Goal: Task Accomplishment & Management: Manage account settings

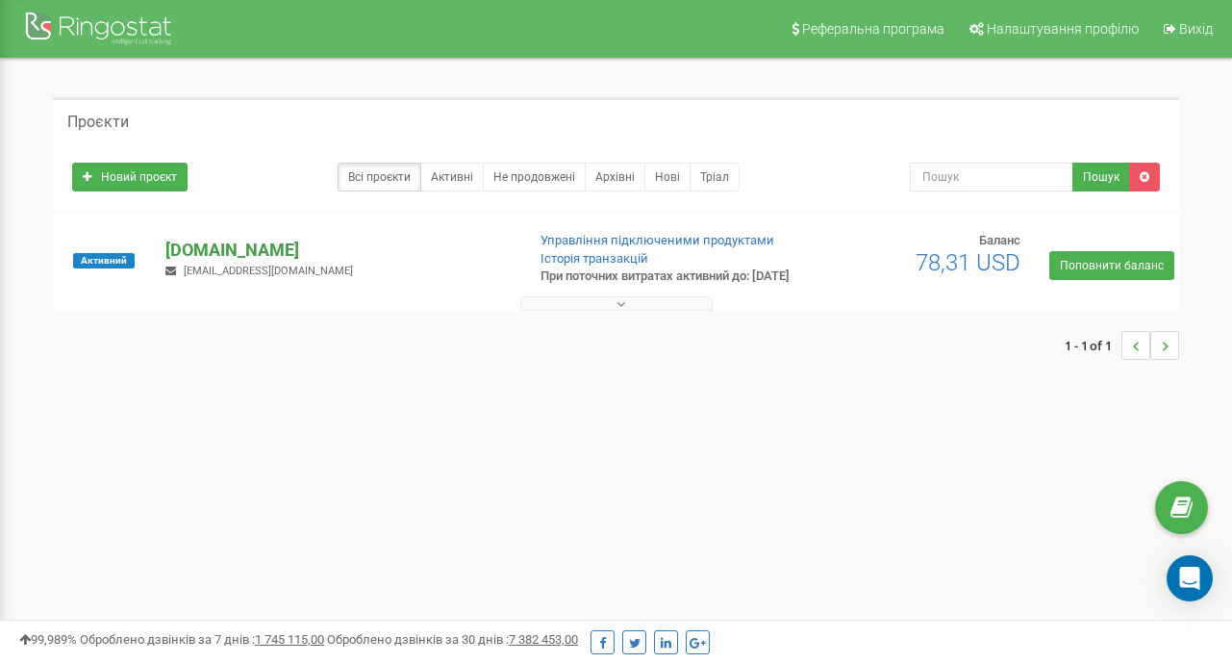
click at [210, 256] on p "[DOMAIN_NAME]" at bounding box center [336, 250] width 343 height 25
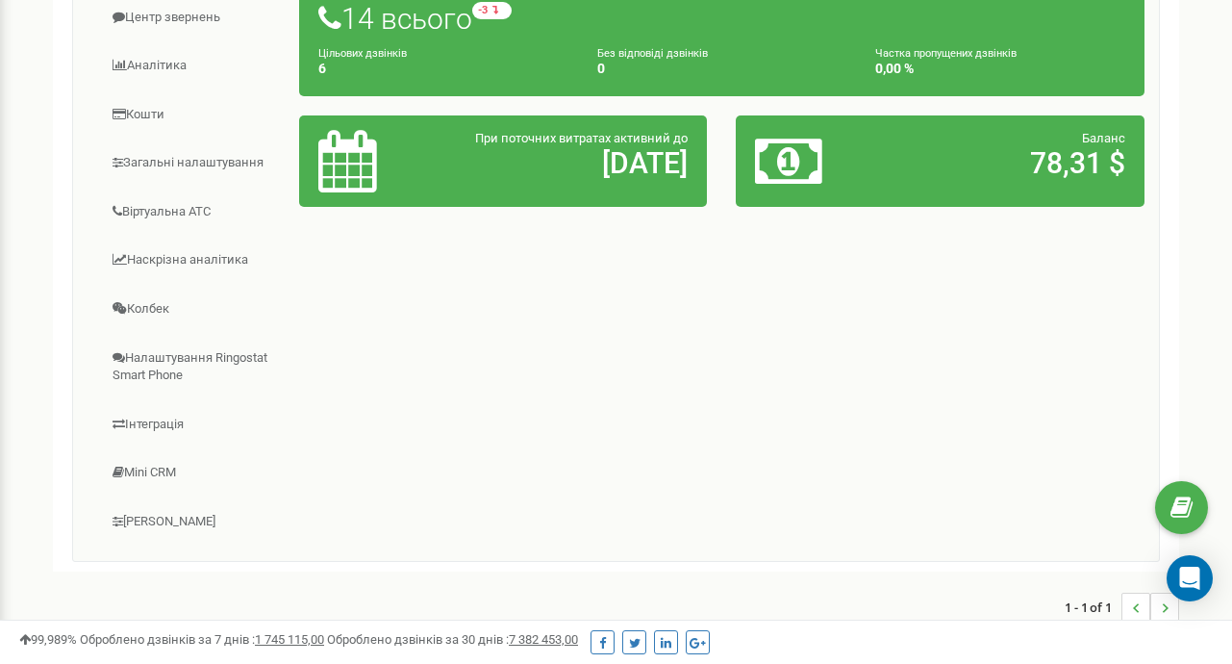
scroll to position [385, 0]
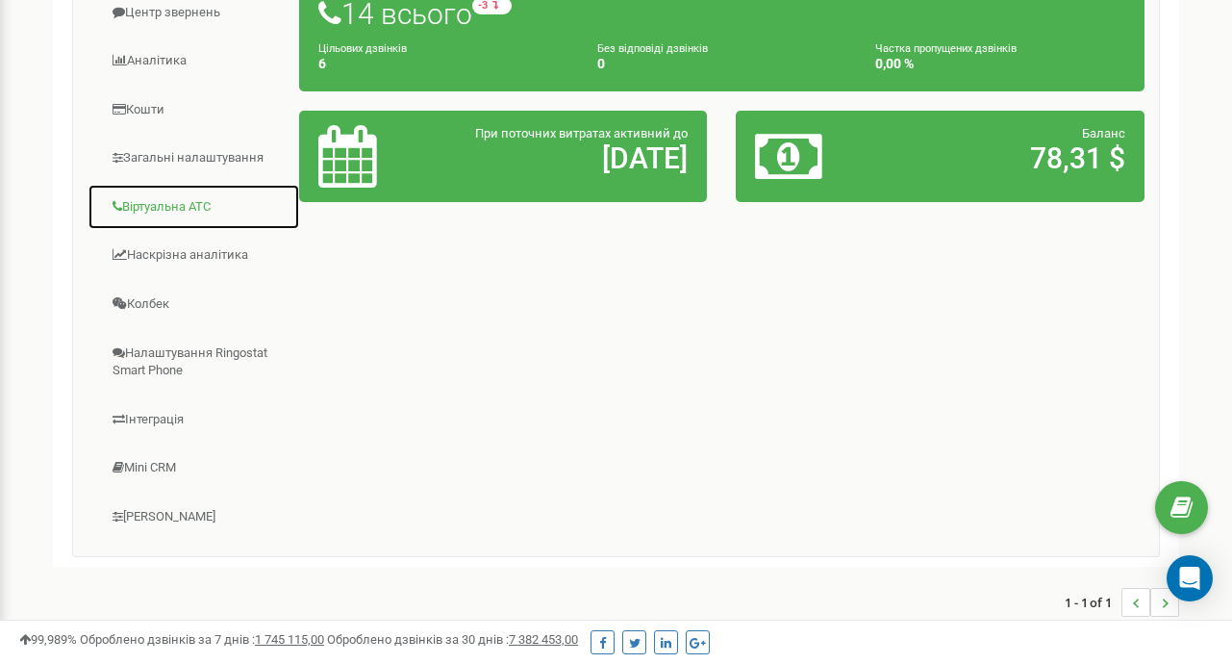
click at [177, 222] on link "Віртуальна АТС" at bounding box center [194, 207] width 213 height 47
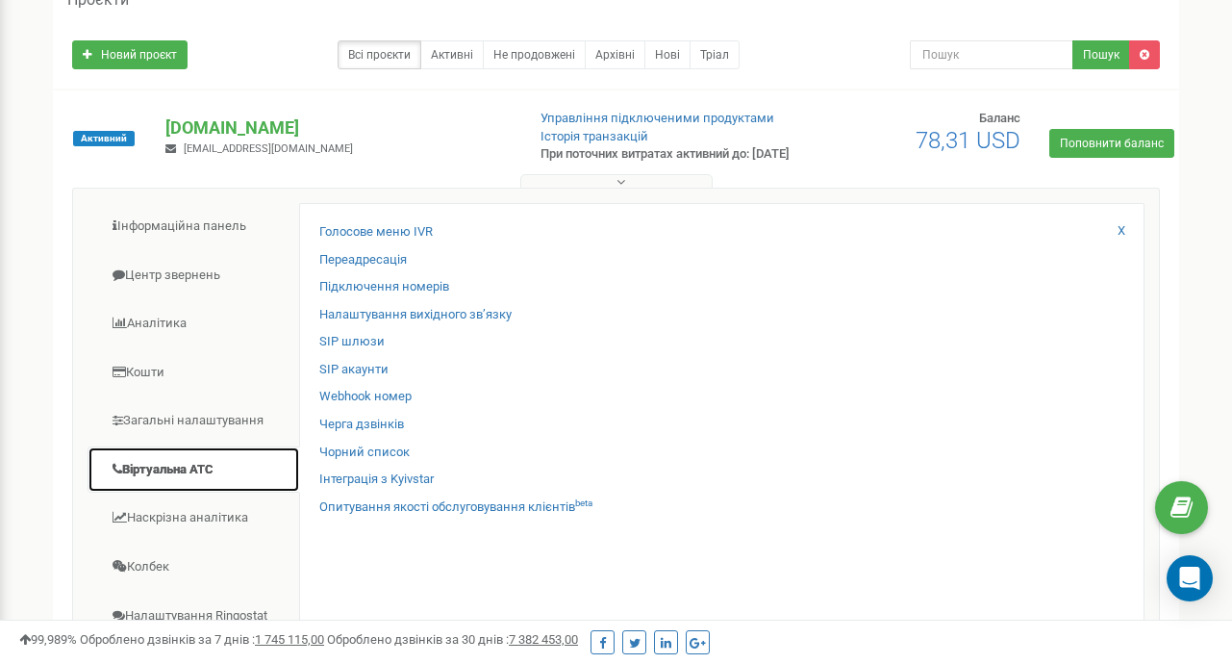
scroll to position [96, 0]
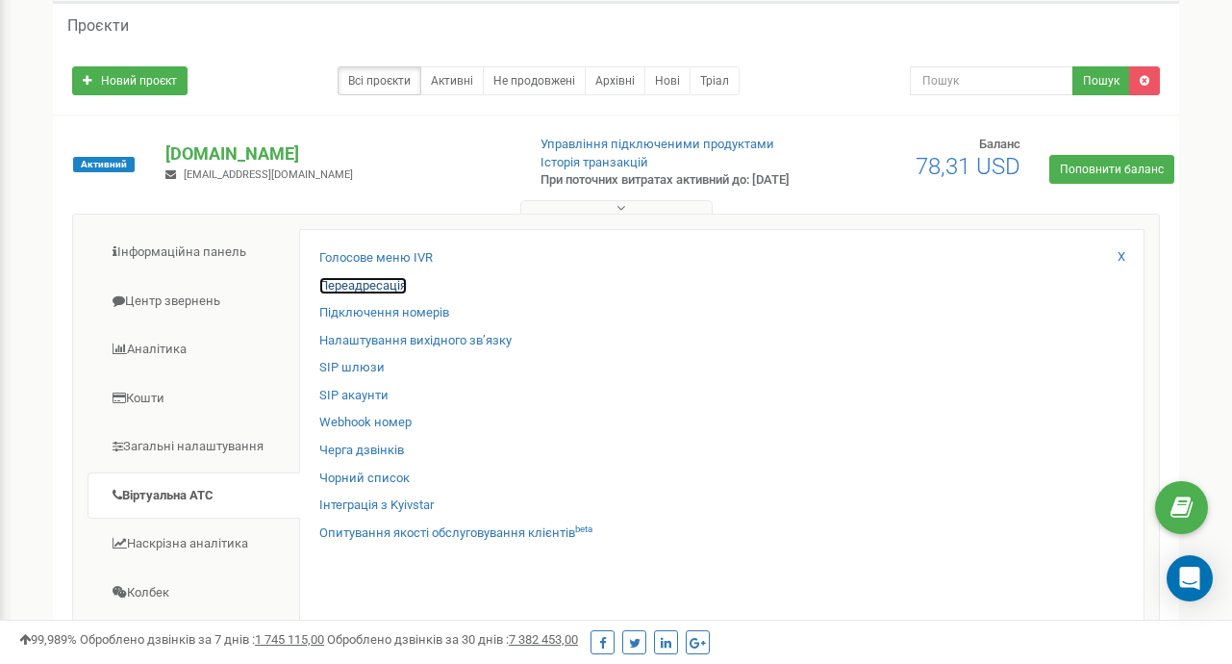
click at [362, 295] on link "Переадресація" at bounding box center [363, 286] width 88 height 18
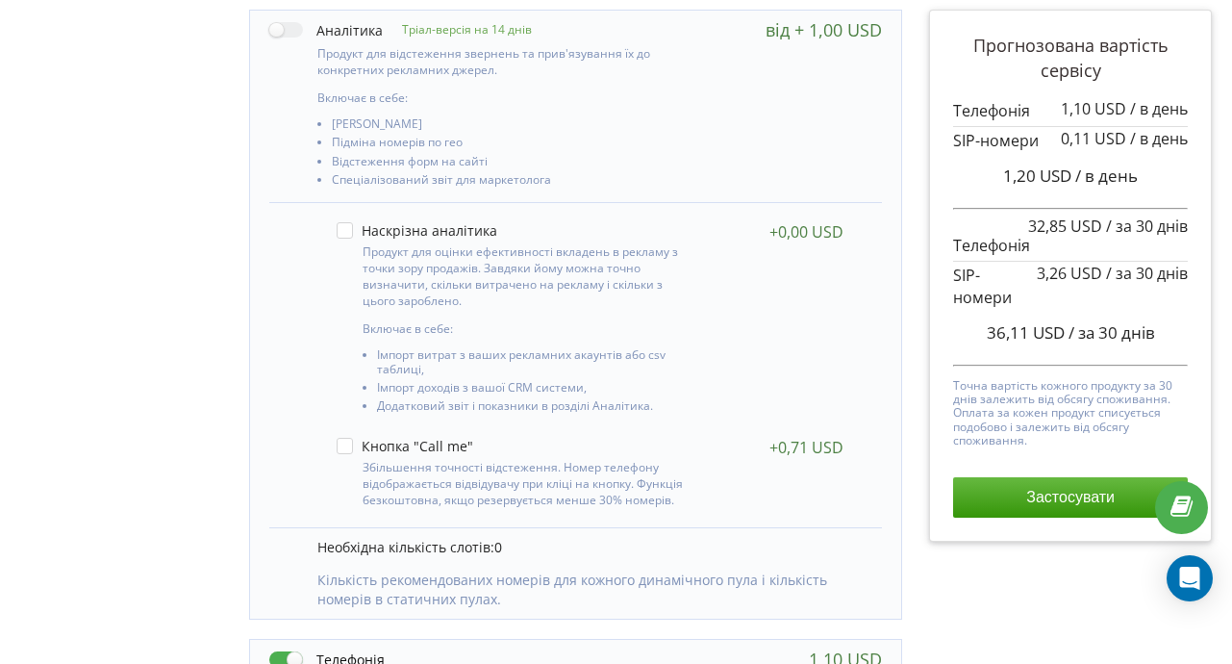
scroll to position [298, 0]
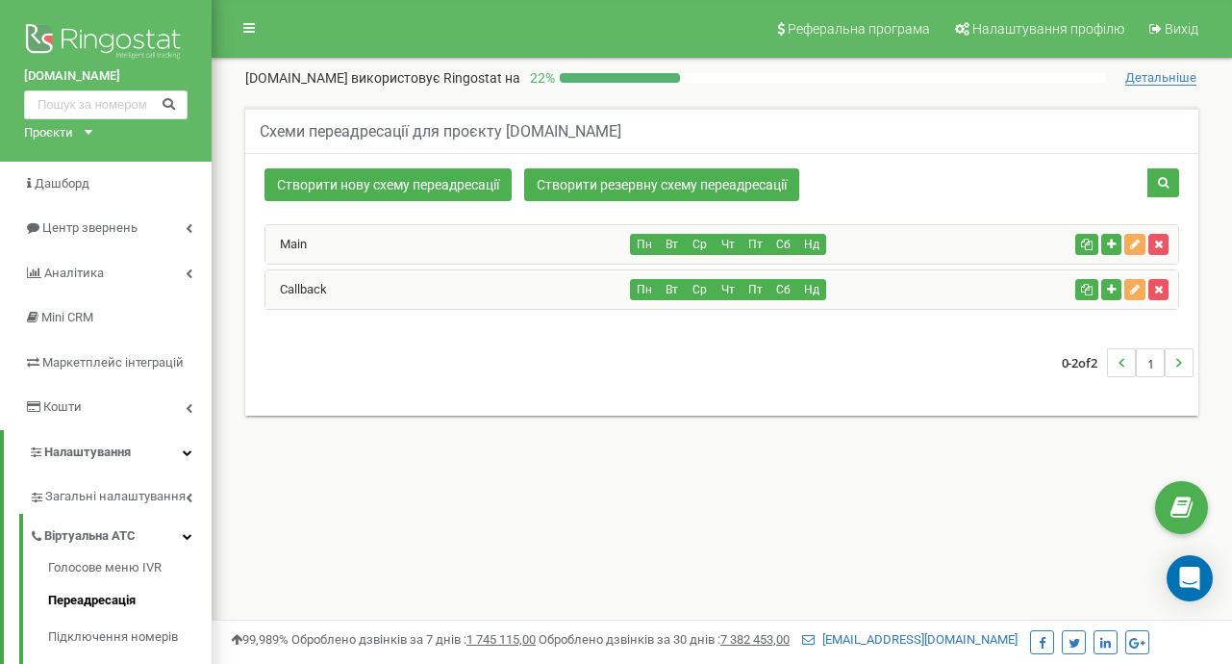
click at [313, 240] on div "Main" at bounding box center [449, 244] width 366 height 38
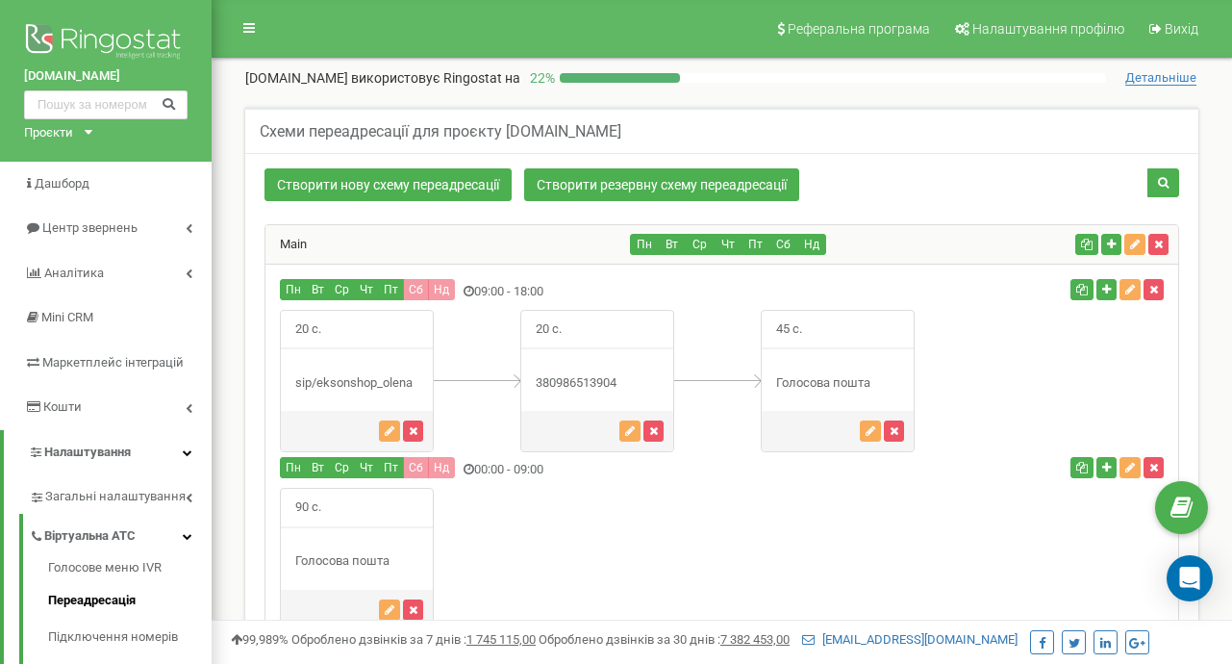
click at [934, 186] on div "Створити нову схему переадресації Створити резервну схему переадресації" at bounding box center [722, 187] width 944 height 38
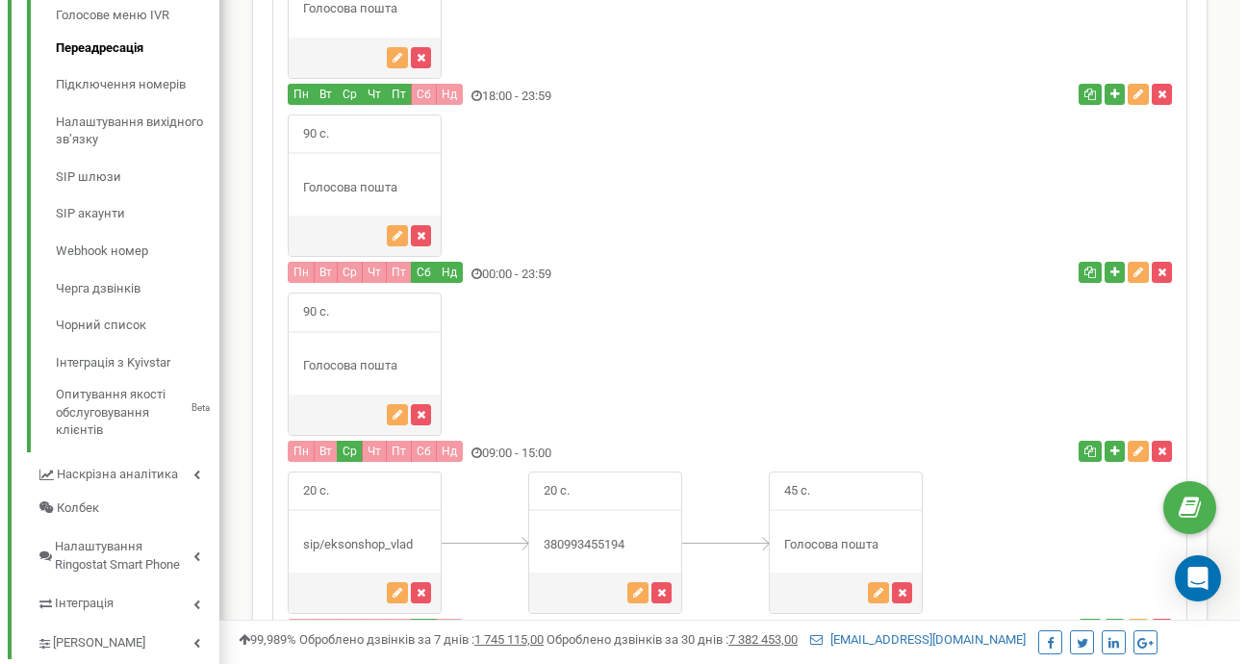
scroll to position [554, 0]
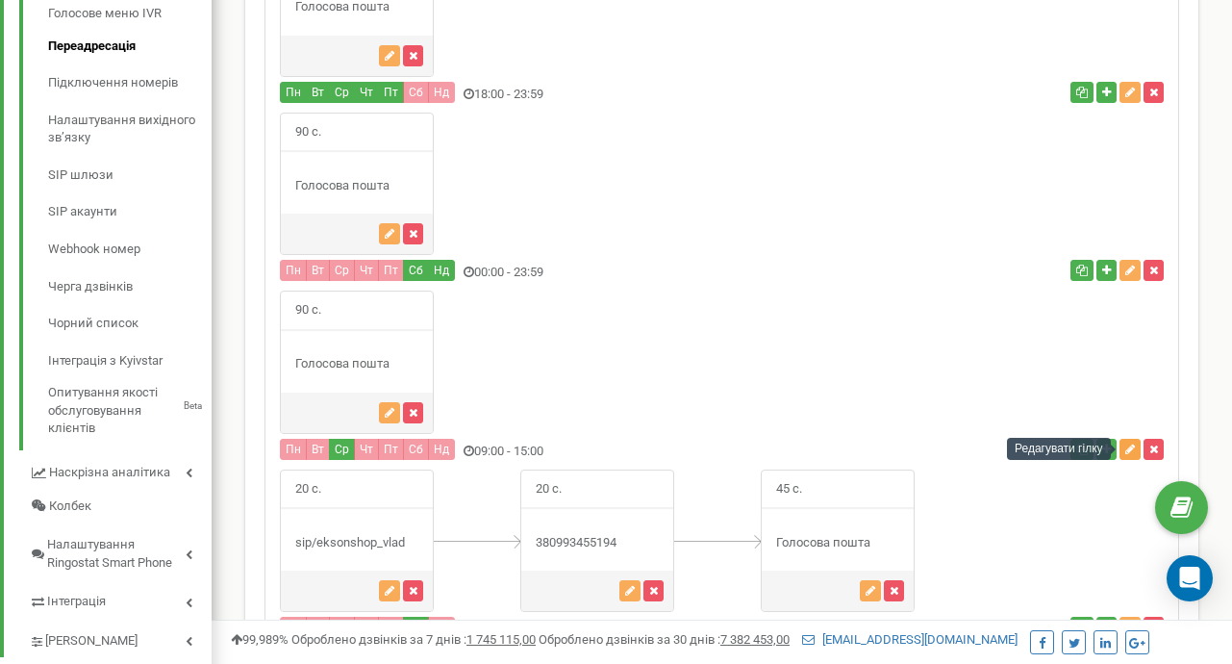
click at [1134, 446] on icon "button" at bounding box center [1131, 449] width 10 height 12
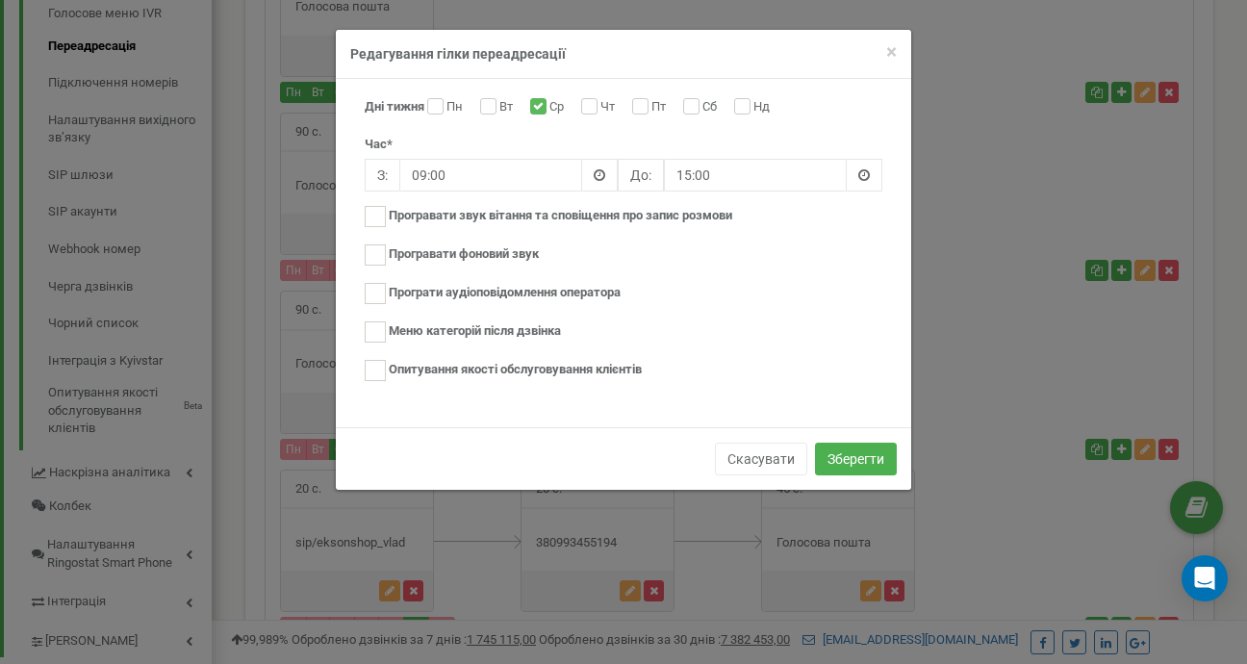
click at [702, 102] on label "Сб" at bounding box center [711, 107] width 19 height 19
click at [696, 102] on input "Сб" at bounding box center [689, 108] width 13 height 13
checkbox input "true"
click at [541, 97] on div "Дні тижня Пн Вт Ср Чт Пт Сб Нд Час* З: 09:00 До: 15:00 Нове аудіо" at bounding box center [623, 253] width 575 height 348
drag, startPoint x: 541, startPoint y: 97, endPoint x: 544, endPoint y: 114, distance: 17.6
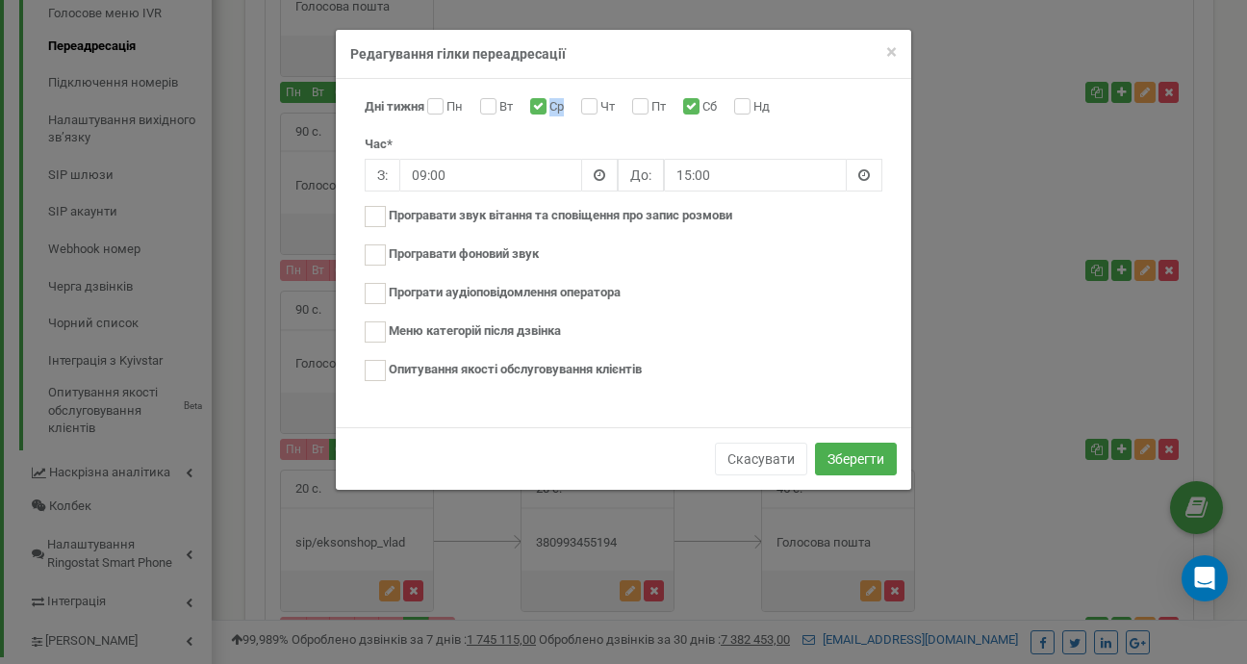
click at [544, 114] on div "Ср" at bounding box center [549, 107] width 38 height 19
click at [542, 113] on input "Ср" at bounding box center [536, 108] width 13 height 13
checkbox input "false"
click at [834, 462] on button "Зберегти" at bounding box center [856, 459] width 82 height 33
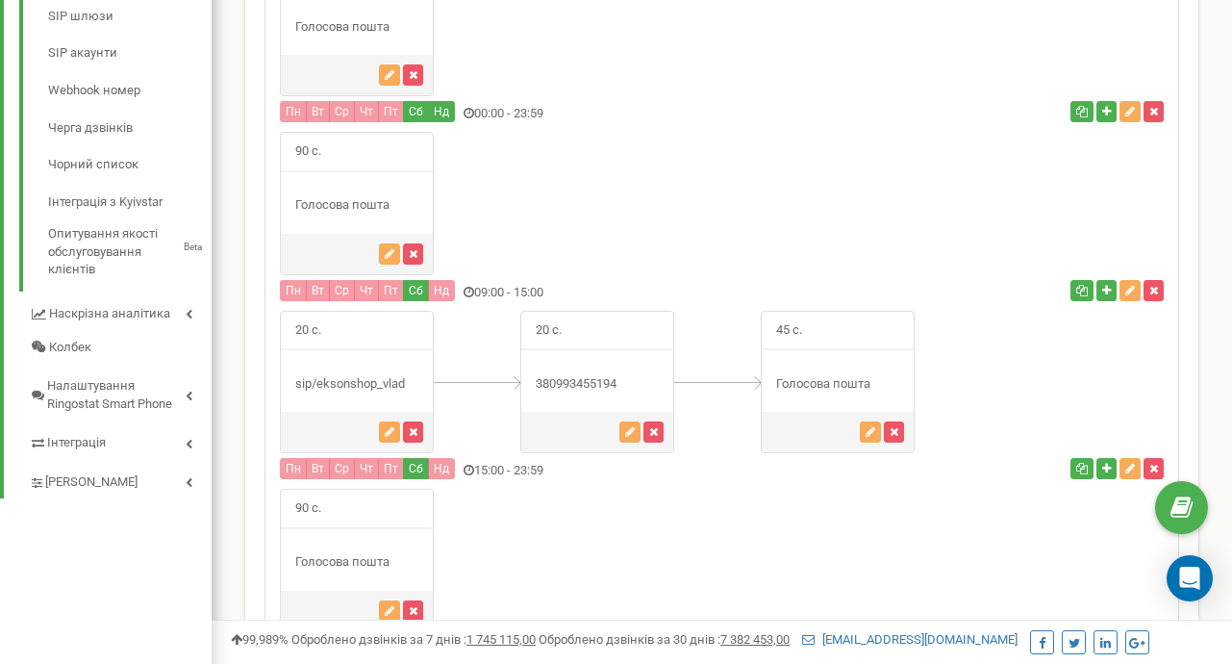
scroll to position [711, 0]
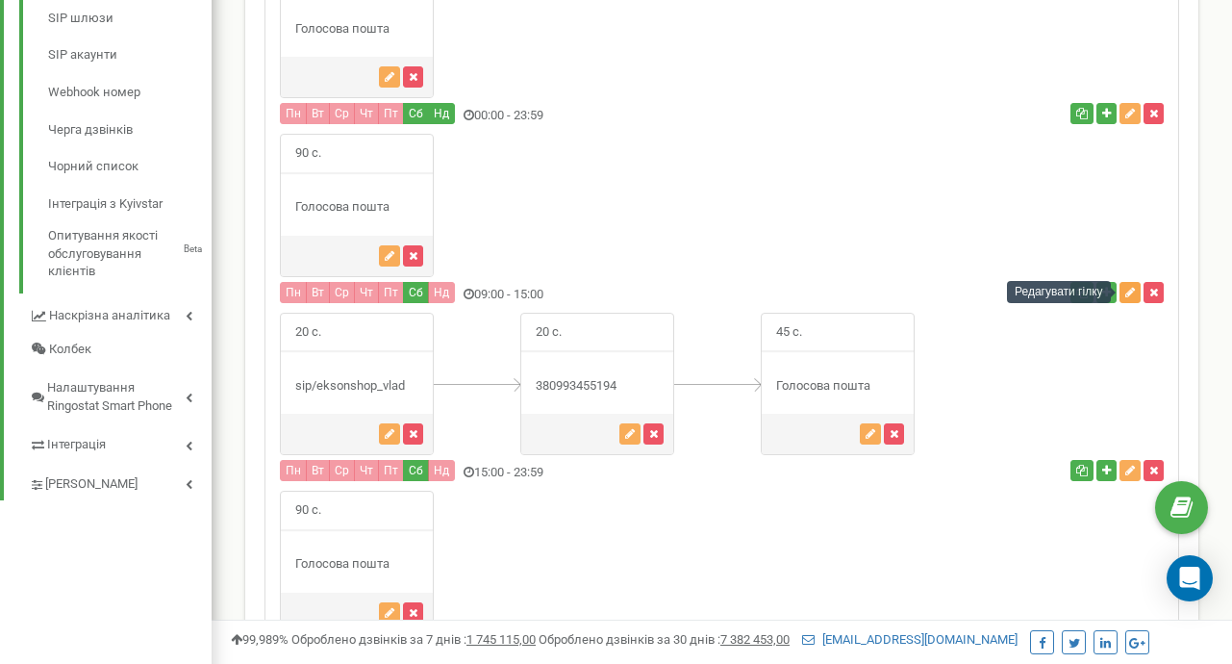
click at [1126, 301] on button "button" at bounding box center [1130, 292] width 21 height 21
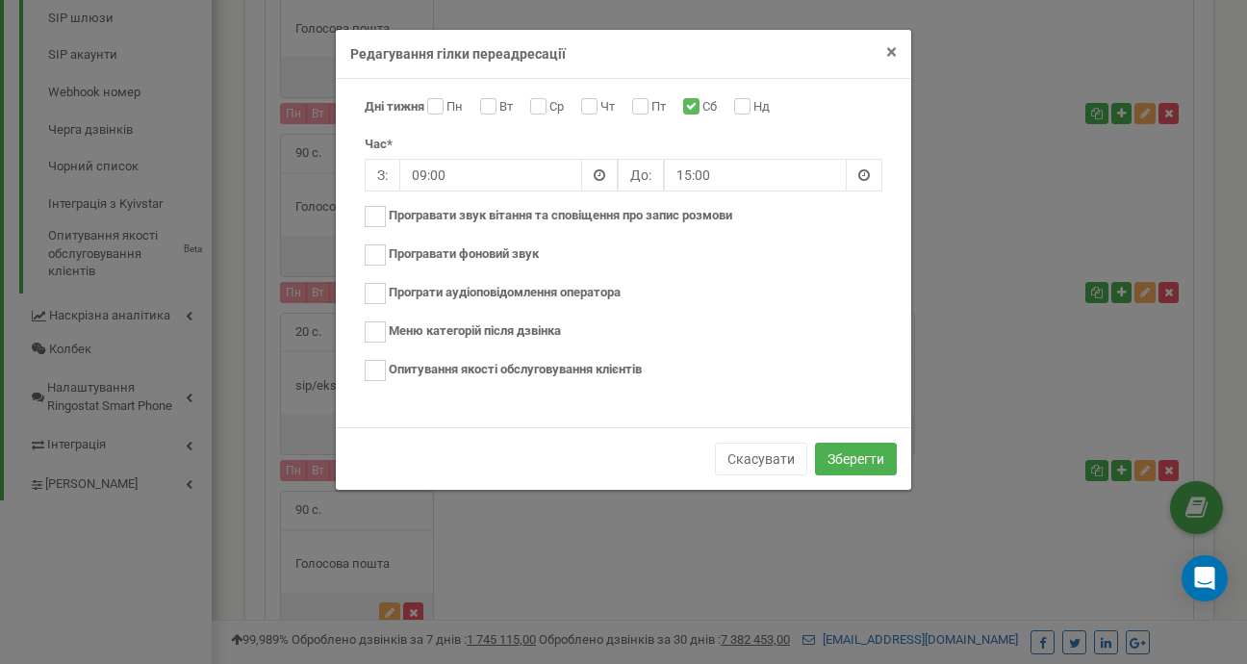
click at [896, 53] on span "×" at bounding box center [891, 51] width 11 height 23
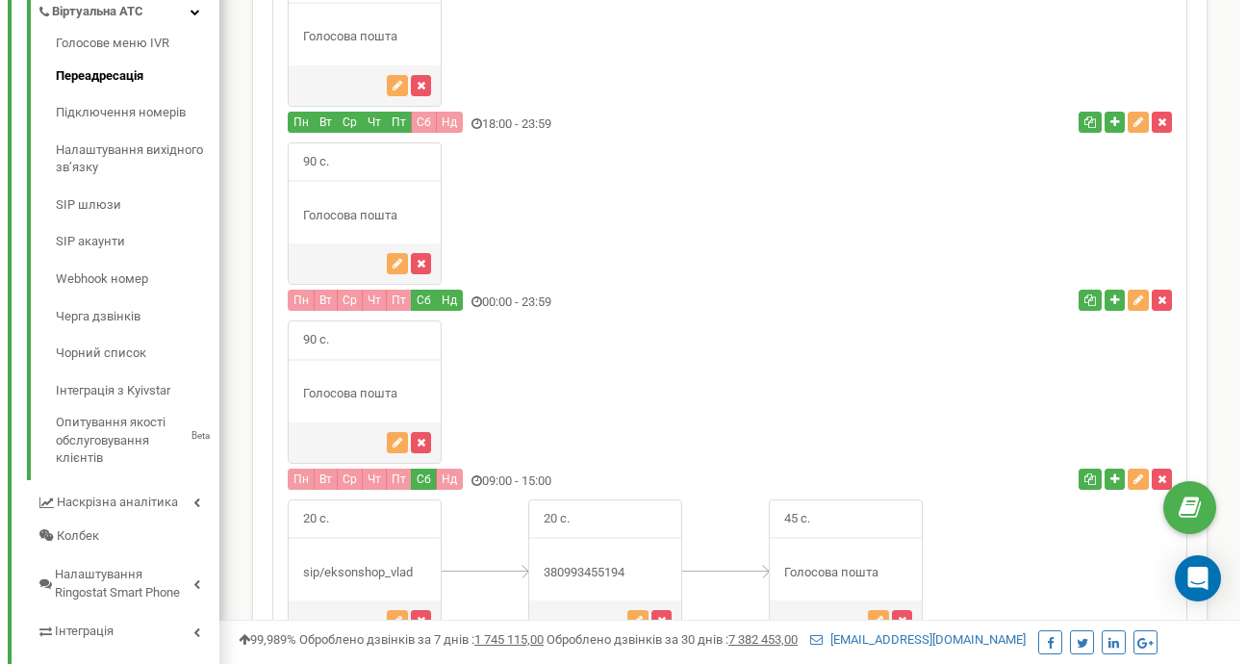
scroll to position [519, 0]
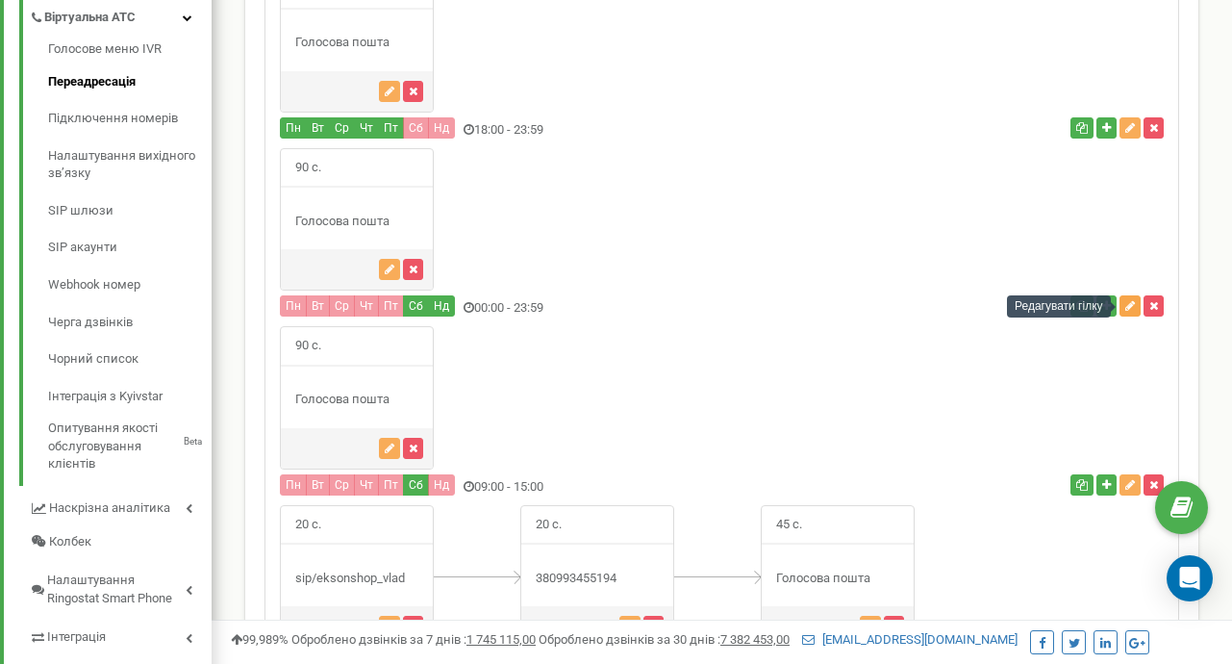
click at [1128, 299] on button "button" at bounding box center [1130, 305] width 21 height 21
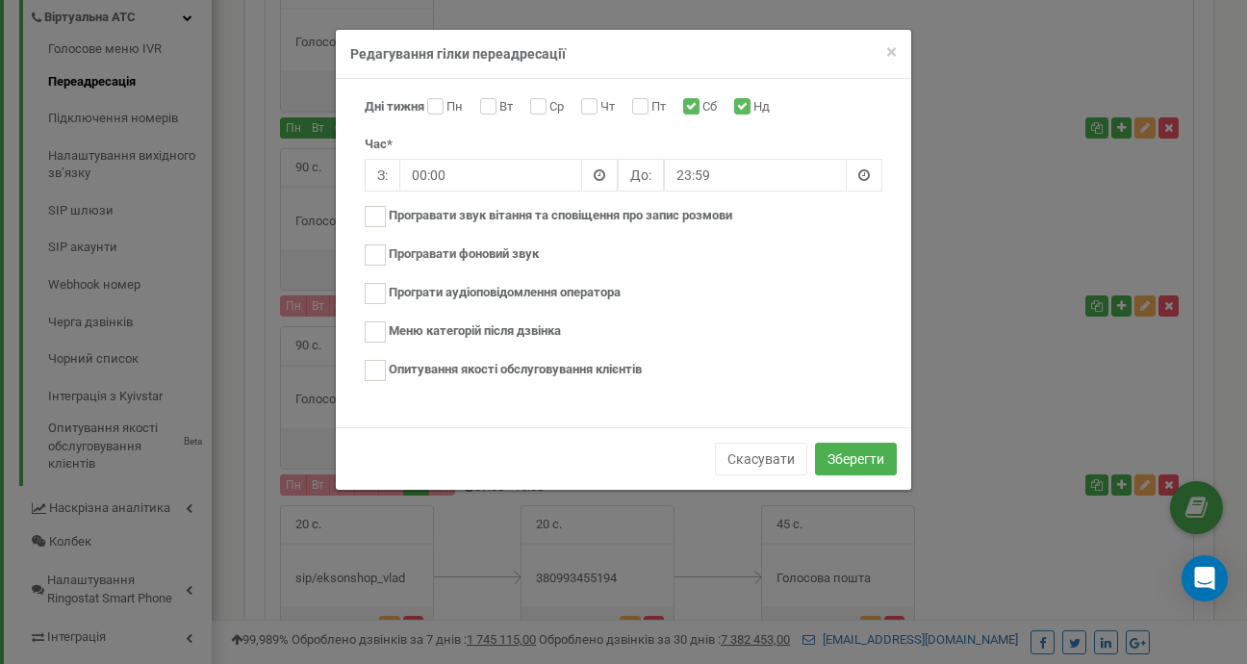
click at [702, 99] on label "Сб" at bounding box center [711, 107] width 19 height 19
click at [696, 102] on input "Сб" at bounding box center [689, 108] width 13 height 13
checkbox input "false"
click at [876, 447] on button "Зберегти" at bounding box center [856, 459] width 82 height 33
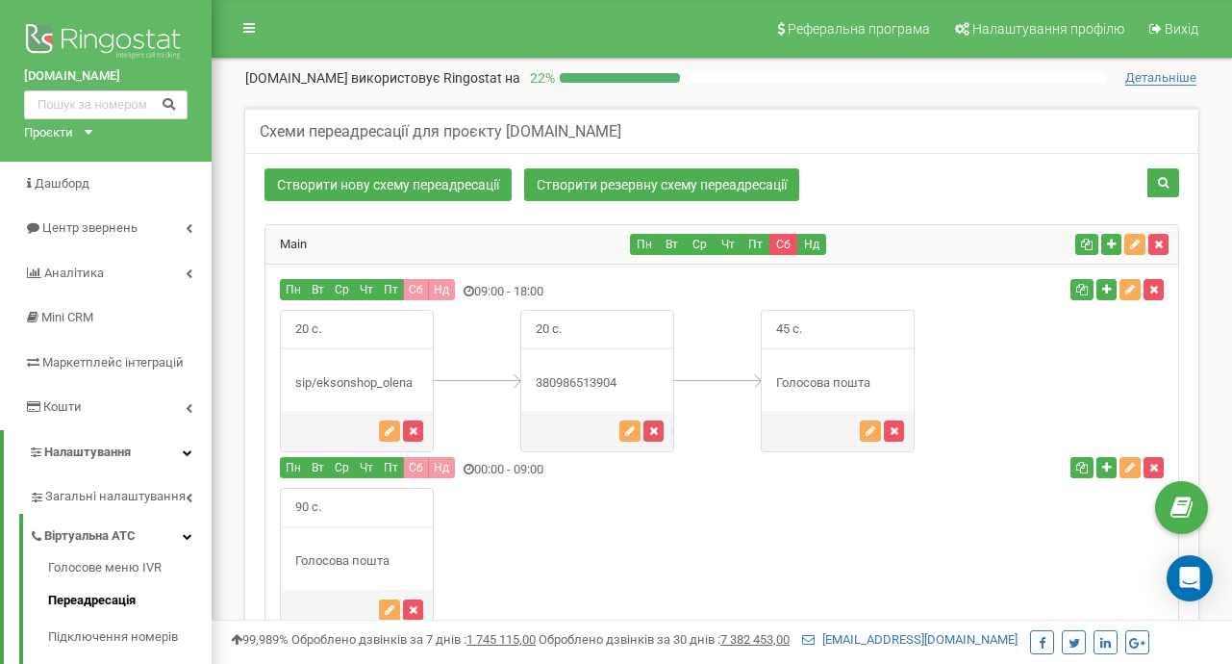
click at [323, 240] on div "Main" at bounding box center [449, 244] width 366 height 38
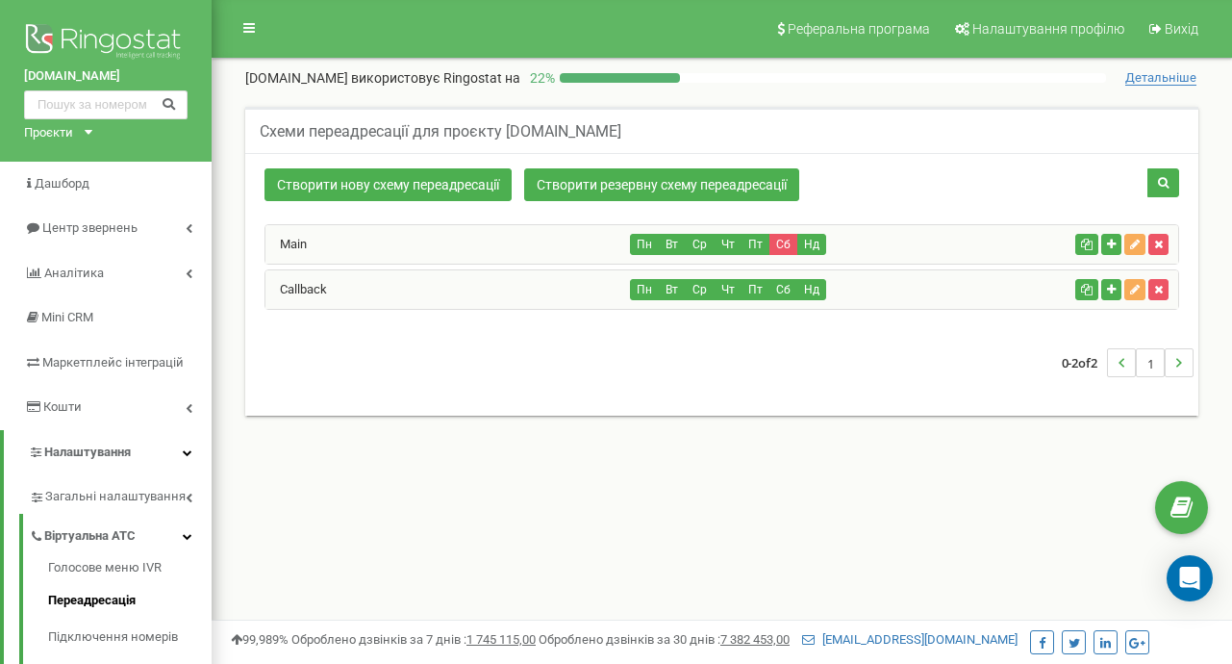
click at [394, 231] on div "Main" at bounding box center [449, 244] width 366 height 38
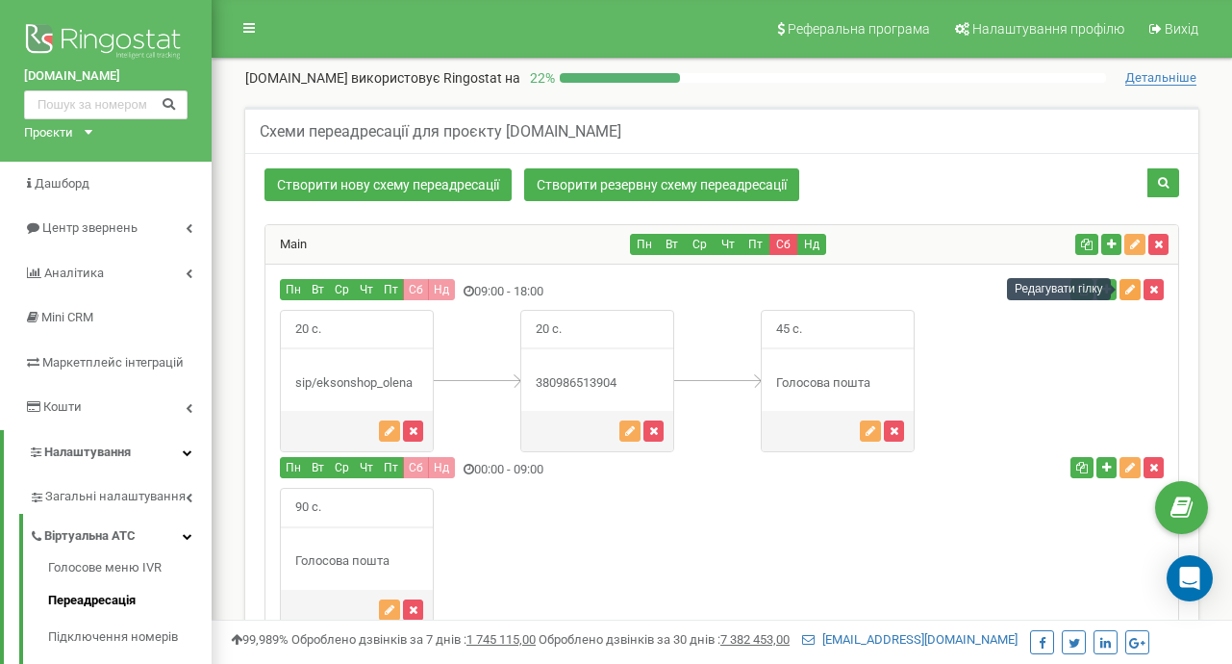
click at [1131, 290] on icon "button" at bounding box center [1131, 290] width 10 height 12
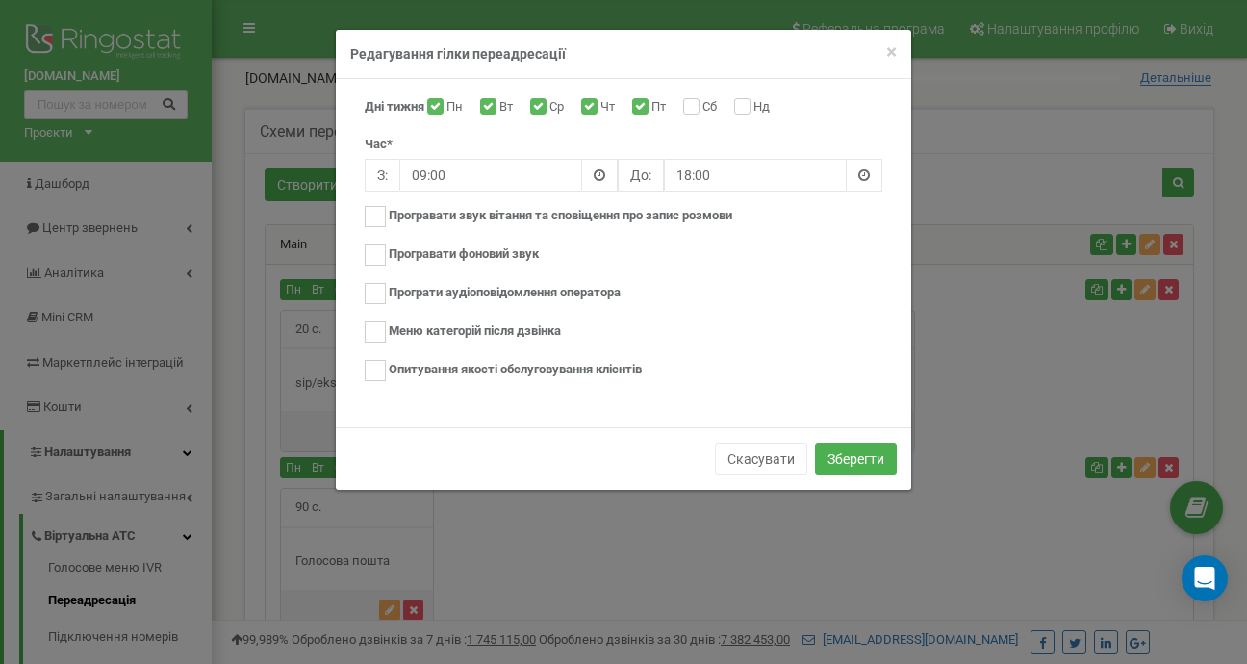
click at [702, 99] on label "Сб" at bounding box center [711, 107] width 19 height 19
click at [695, 102] on input "Сб" at bounding box center [689, 108] width 13 height 13
checkbox input "true"
click at [885, 458] on button "Зберегти" at bounding box center [856, 459] width 82 height 33
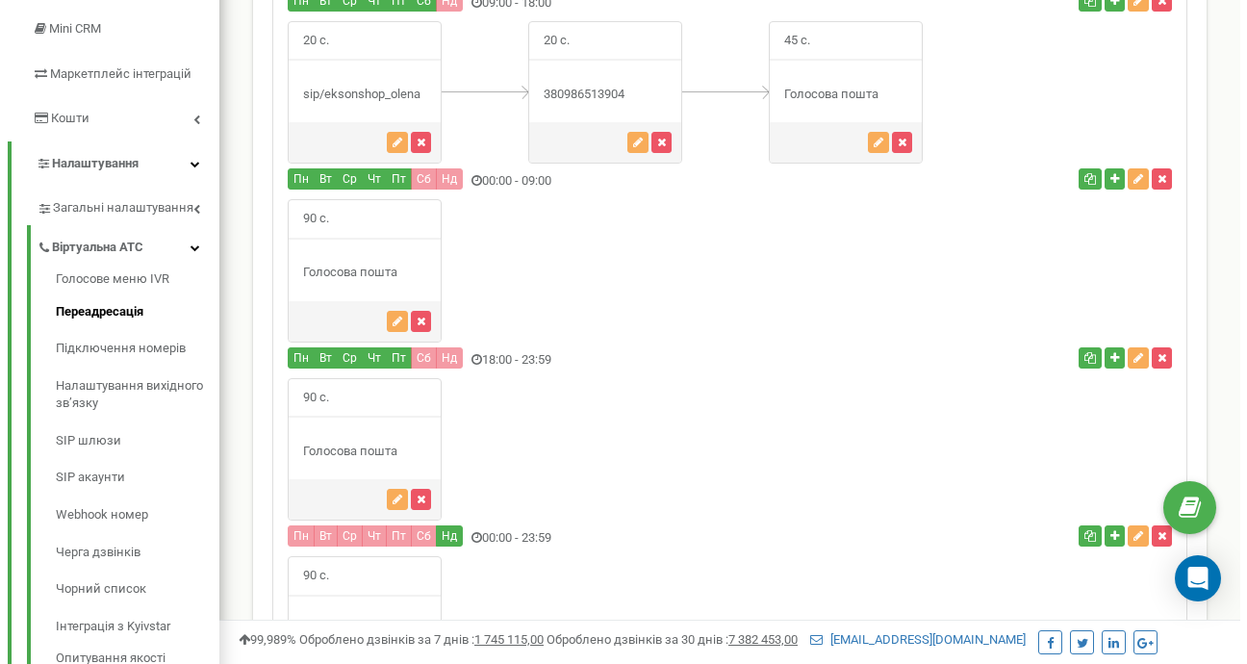
scroll to position [841, 0]
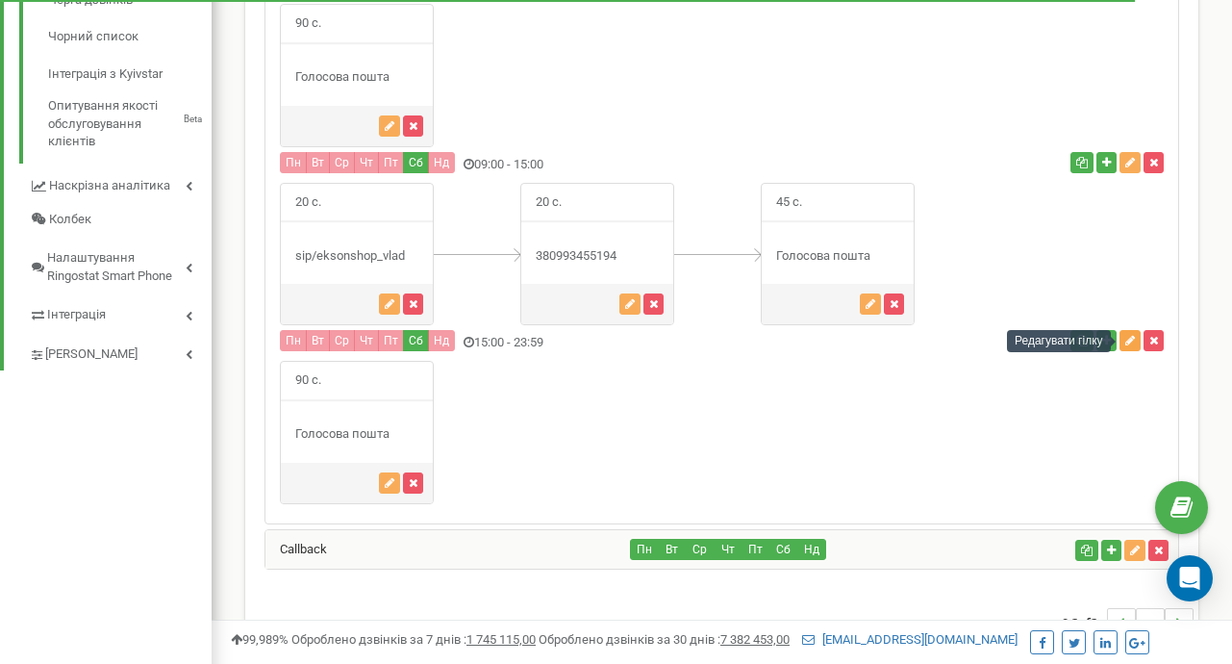
click at [1129, 337] on icon "button" at bounding box center [1131, 341] width 10 height 12
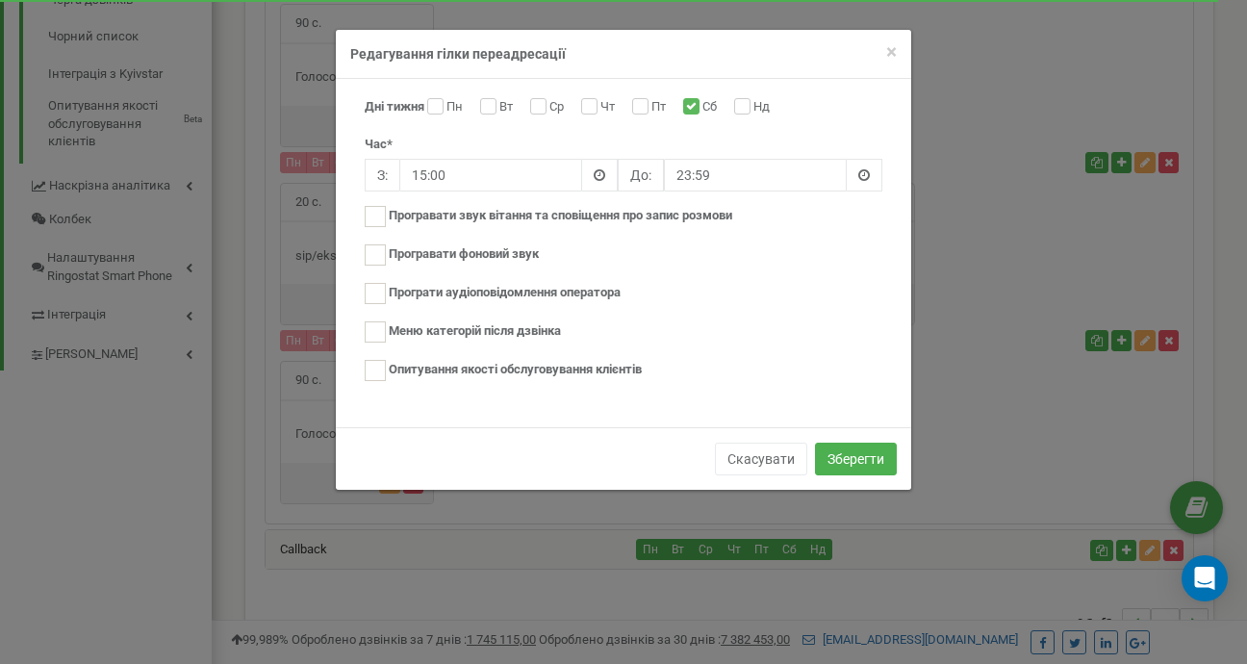
drag, startPoint x: 751, startPoint y: 92, endPoint x: 749, endPoint y: 121, distance: 28.9
click at [751, 95] on div "Дні тижня Пн Вт Ср Чт Пт Сб Нд Час* З: 15:00 До: 23:59 [GEOGRAPHIC_DATA]" at bounding box center [623, 253] width 575 height 348
click at [746, 112] on input "Нд" at bounding box center [740, 108] width 13 height 13
checkbox input "true"
click at [875, 469] on button "Зберегти" at bounding box center [856, 459] width 82 height 33
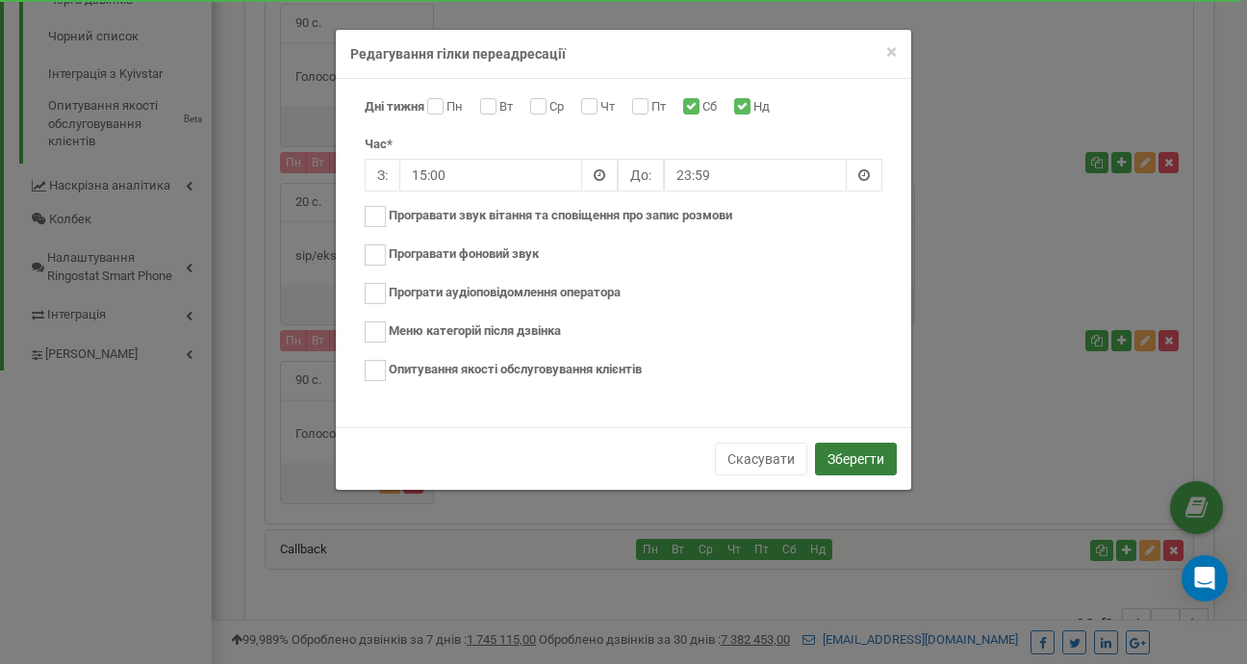
click at [836, 447] on button "Зберегти" at bounding box center [856, 459] width 82 height 33
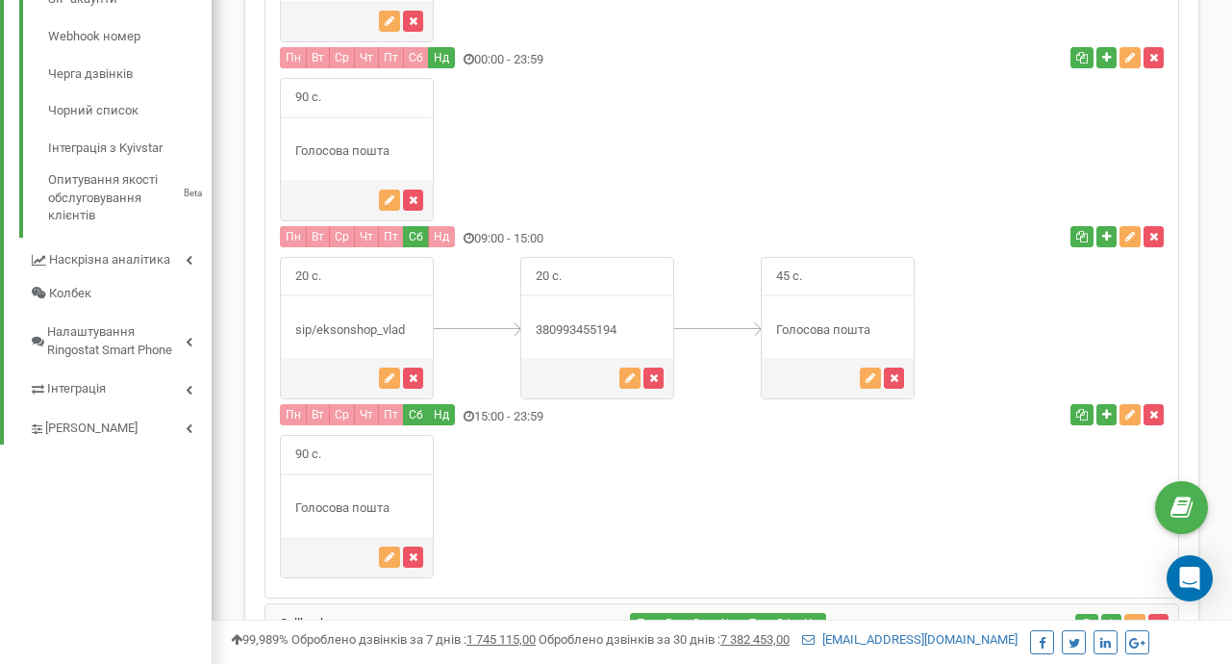
scroll to position [769, 0]
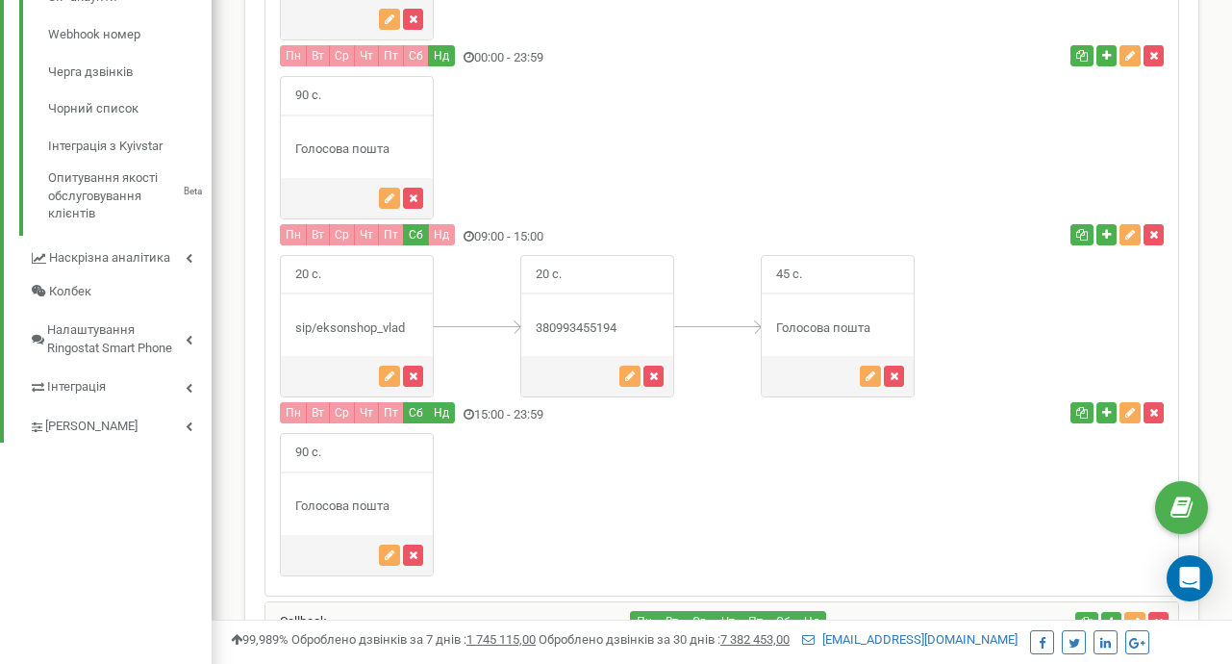
click at [705, 530] on div "90 с." at bounding box center [722, 504] width 913 height 143
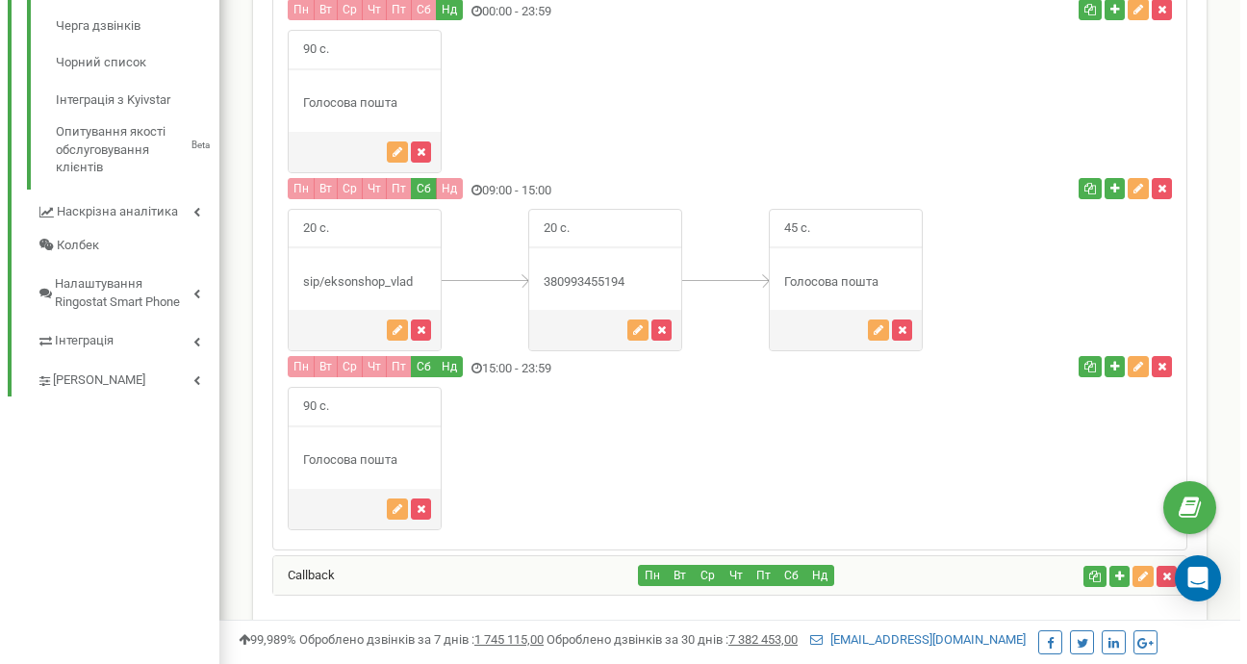
scroll to position [810, 0]
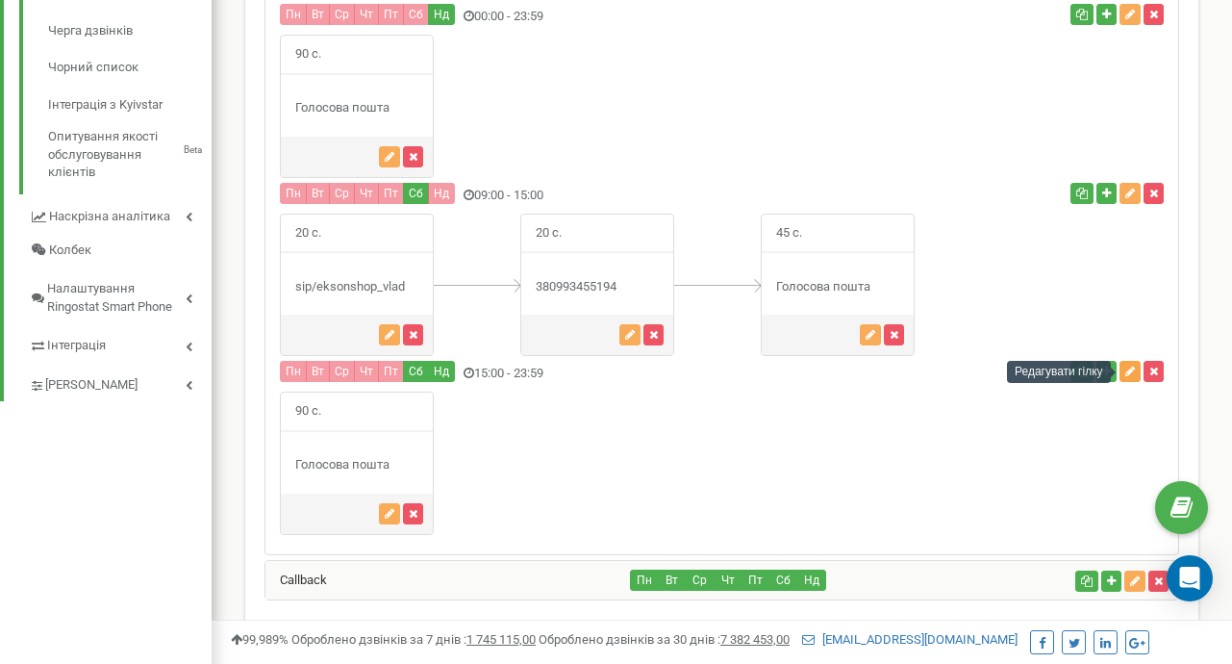
click at [1129, 364] on button "button" at bounding box center [1130, 371] width 21 height 21
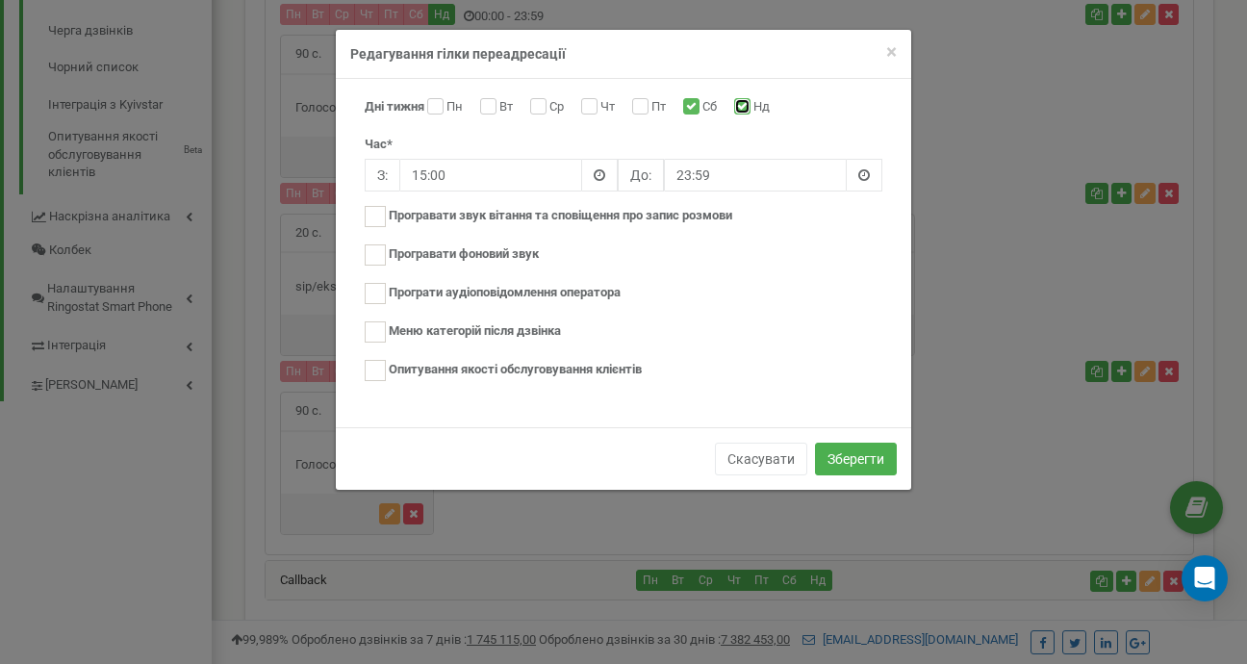
click at [746, 105] on input "Нд" at bounding box center [740, 108] width 13 height 13
checkbox input "false"
click at [862, 462] on button "Зберегти" at bounding box center [856, 459] width 82 height 33
click at [863, 460] on button "Зберегти" at bounding box center [856, 459] width 82 height 33
click at [839, 457] on button "Зберегти" at bounding box center [856, 459] width 82 height 33
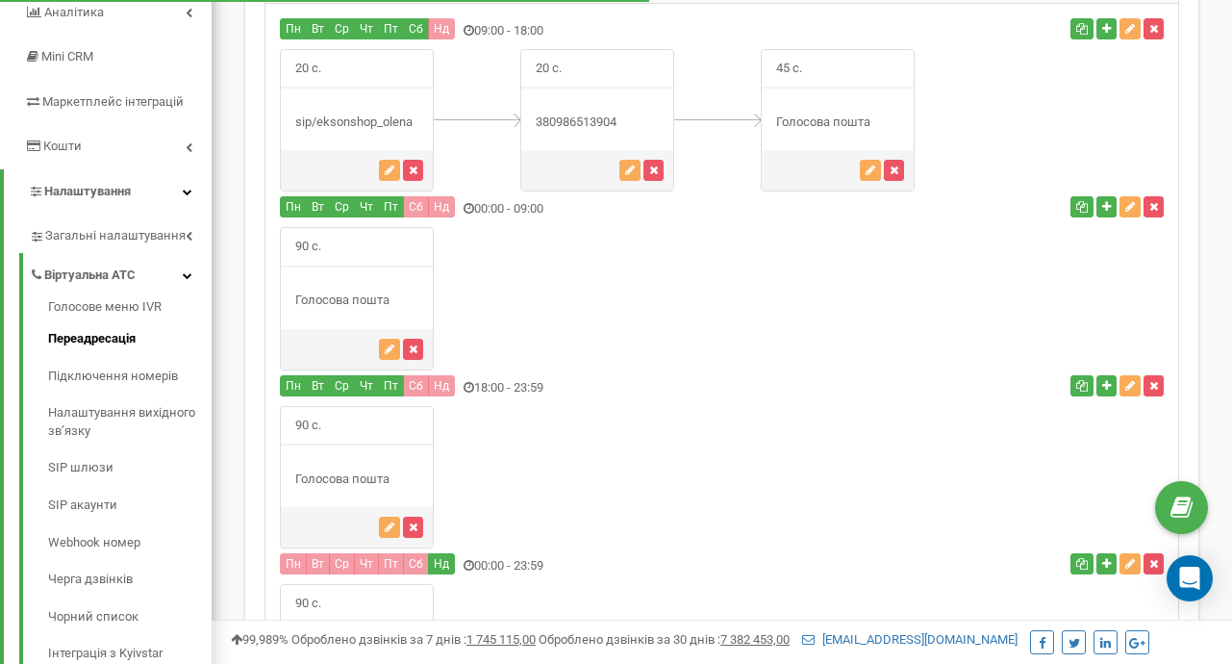
scroll to position [264, 0]
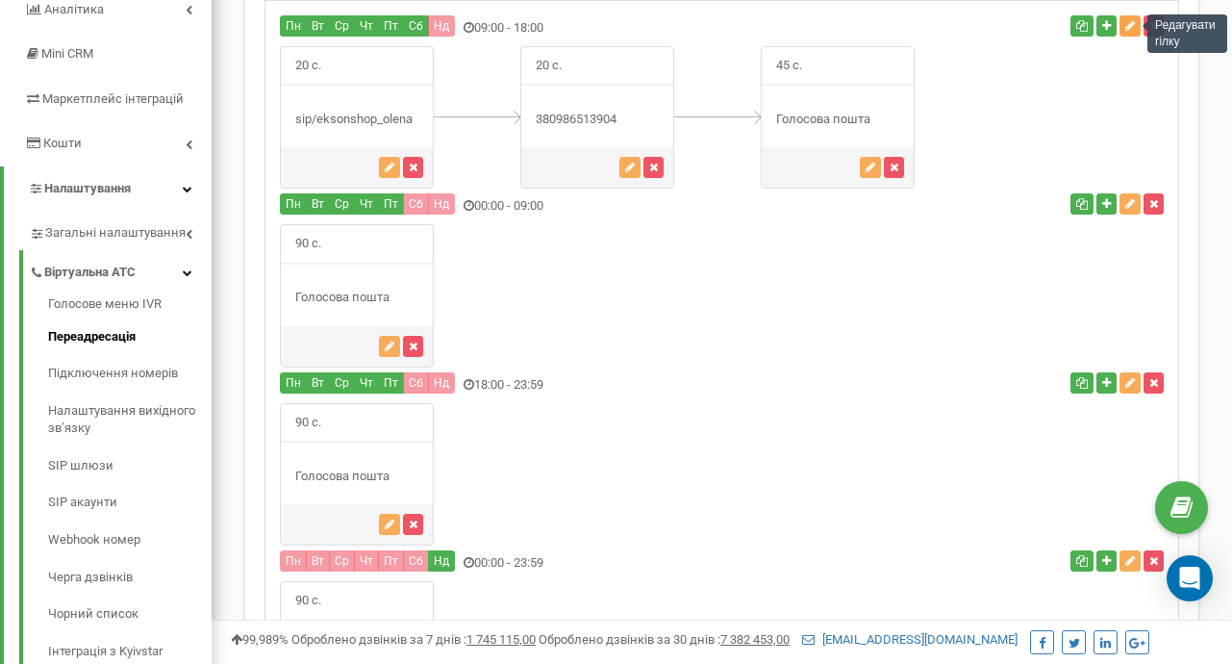
click at [1127, 25] on icon "button" at bounding box center [1131, 26] width 10 height 12
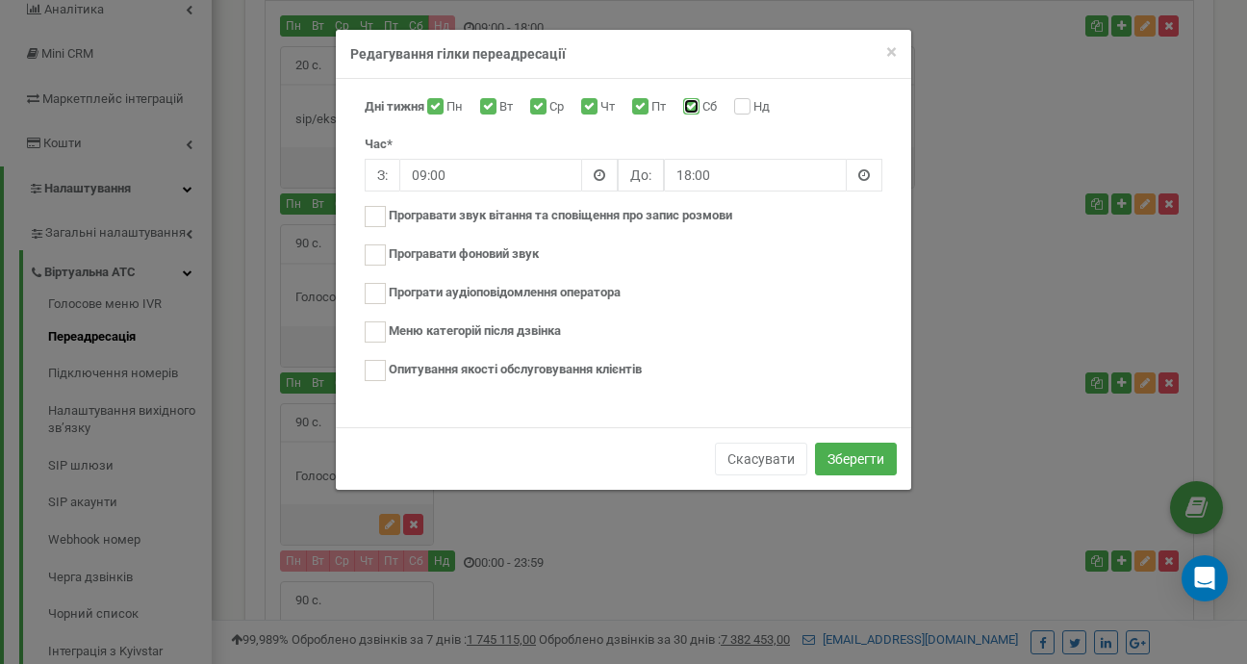
click at [694, 103] on input "Сб" at bounding box center [689, 108] width 13 height 13
checkbox input "false"
click at [866, 464] on button "Зберегти" at bounding box center [856, 459] width 82 height 33
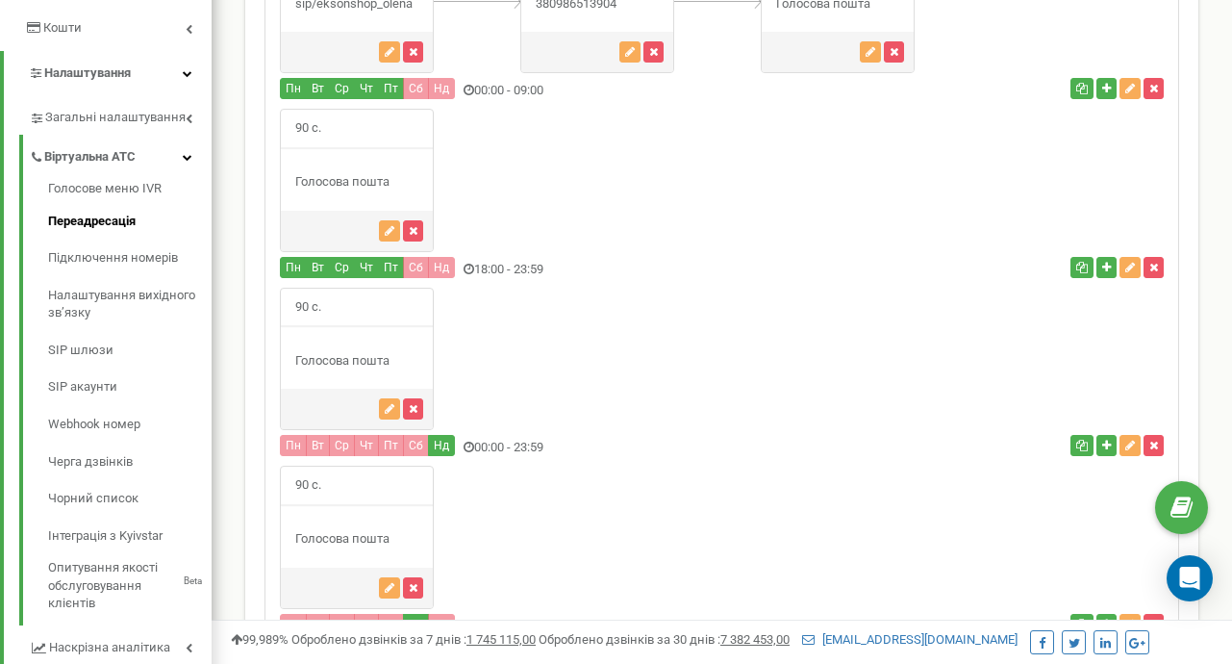
scroll to position [392, 0]
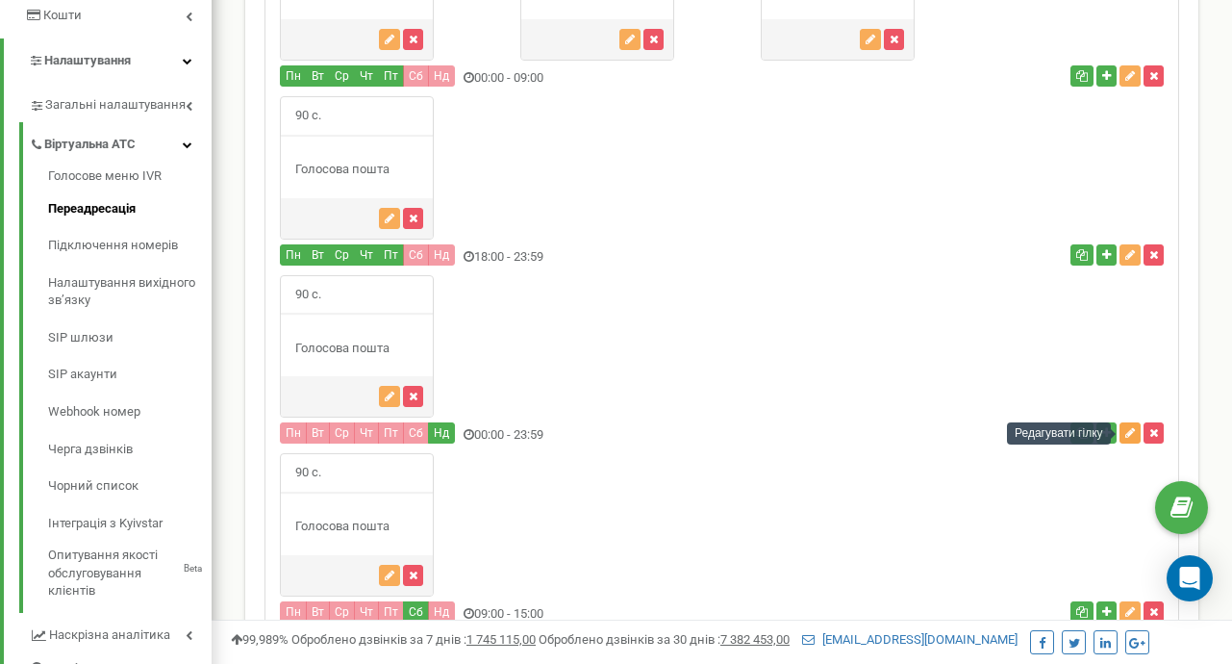
click at [1127, 425] on button "button" at bounding box center [1130, 432] width 21 height 21
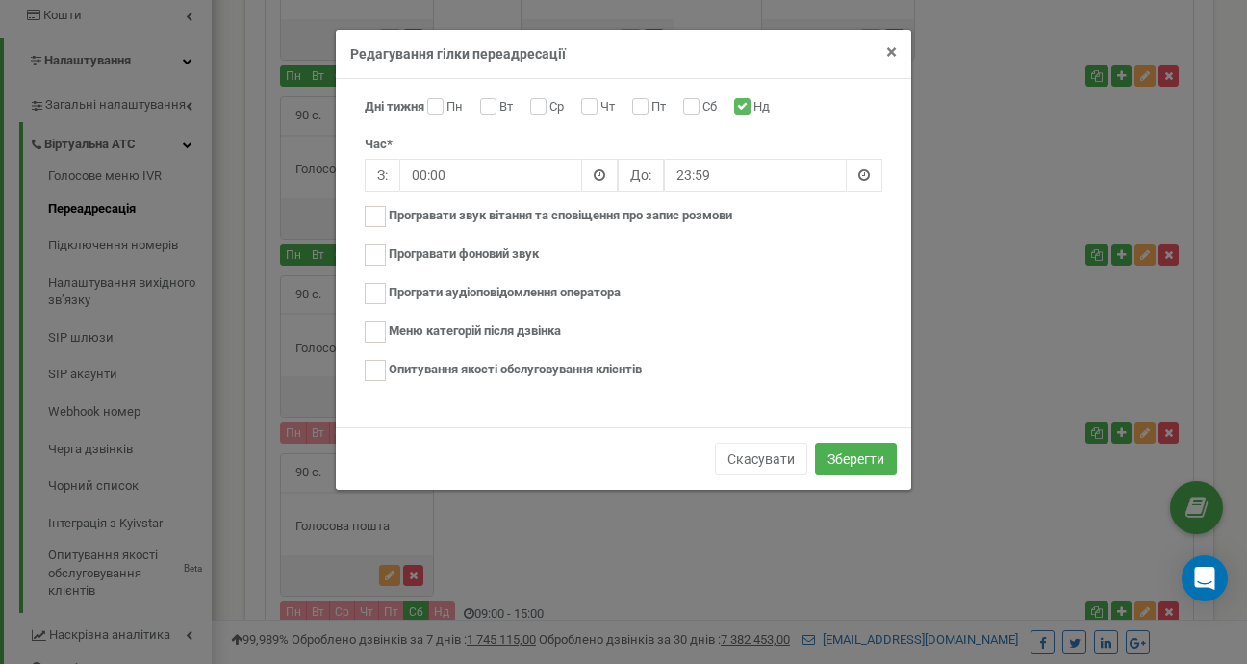
click at [894, 48] on span "×" at bounding box center [891, 51] width 11 height 23
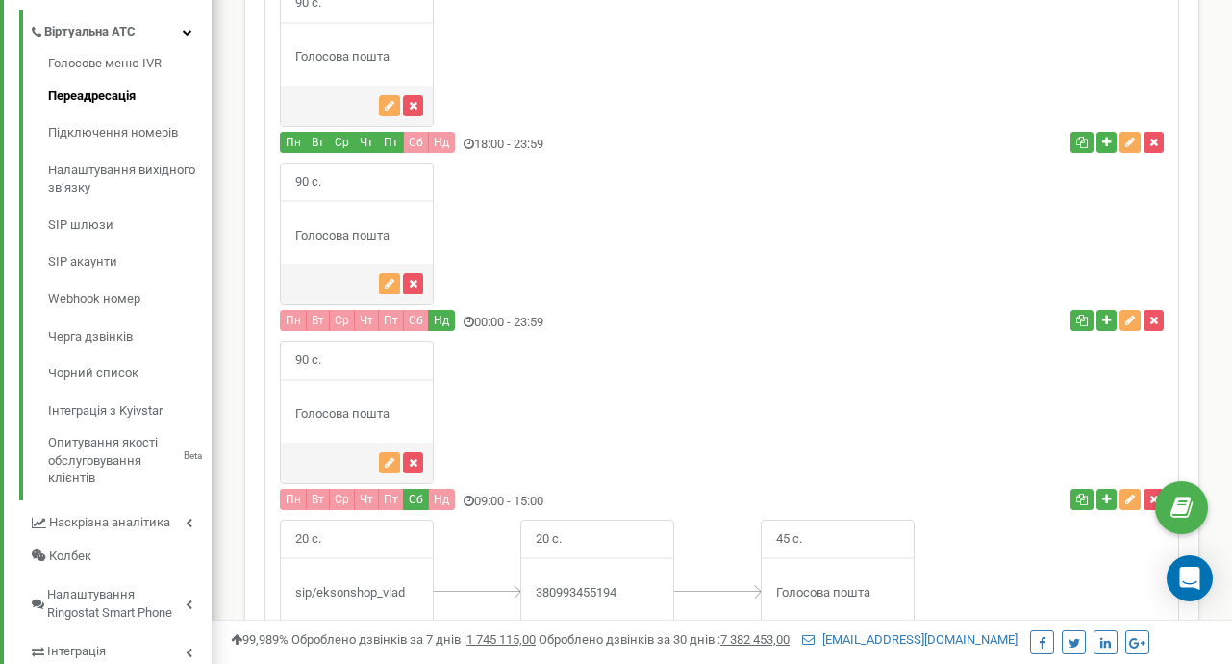
scroll to position [506, 0]
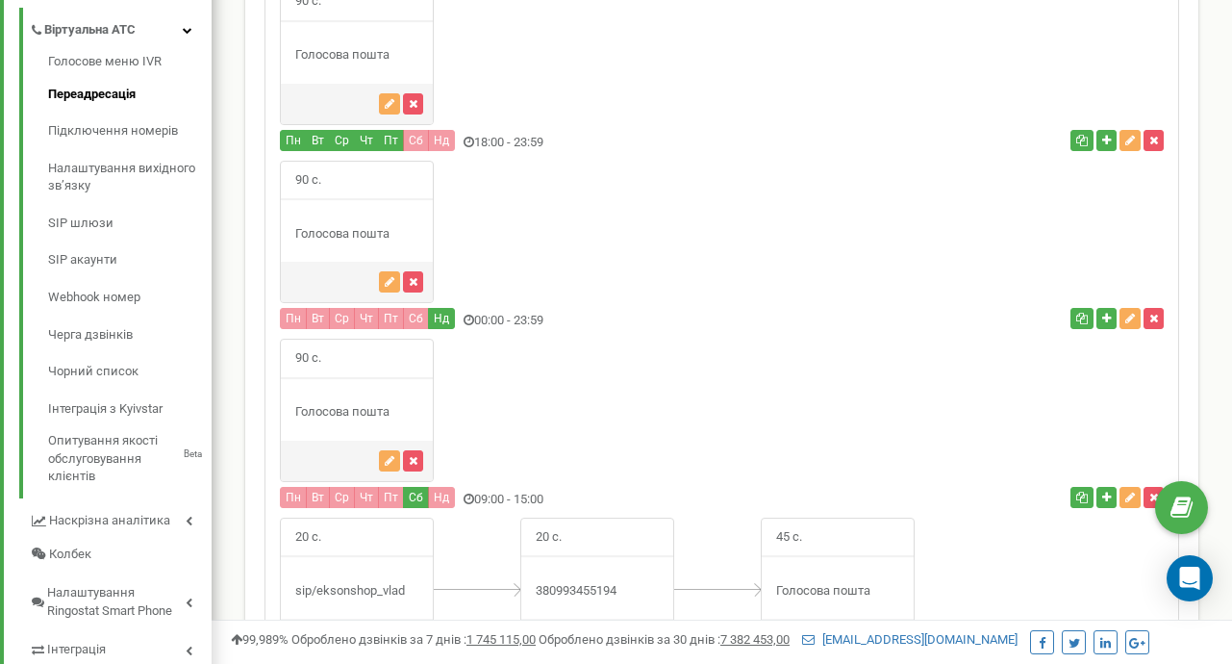
click at [368, 228] on div "Голосова пошта" at bounding box center [357, 234] width 152 height 18
click at [313, 186] on span "90 с." at bounding box center [308, 181] width 55 height 38
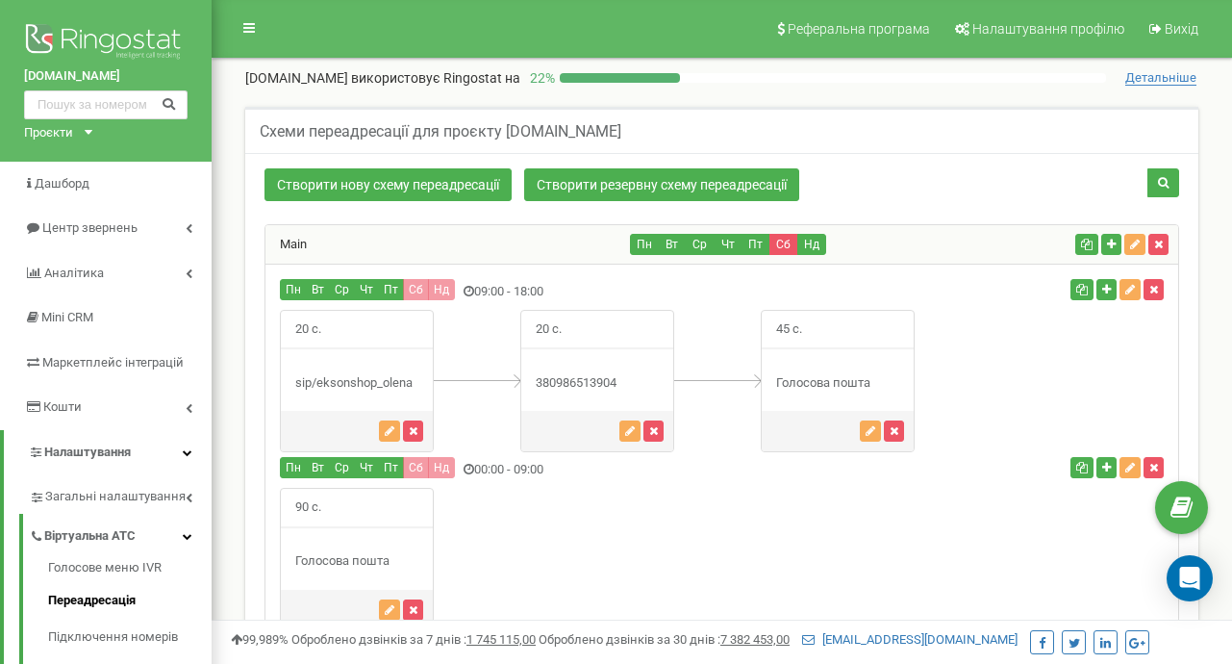
scroll to position [55, 0]
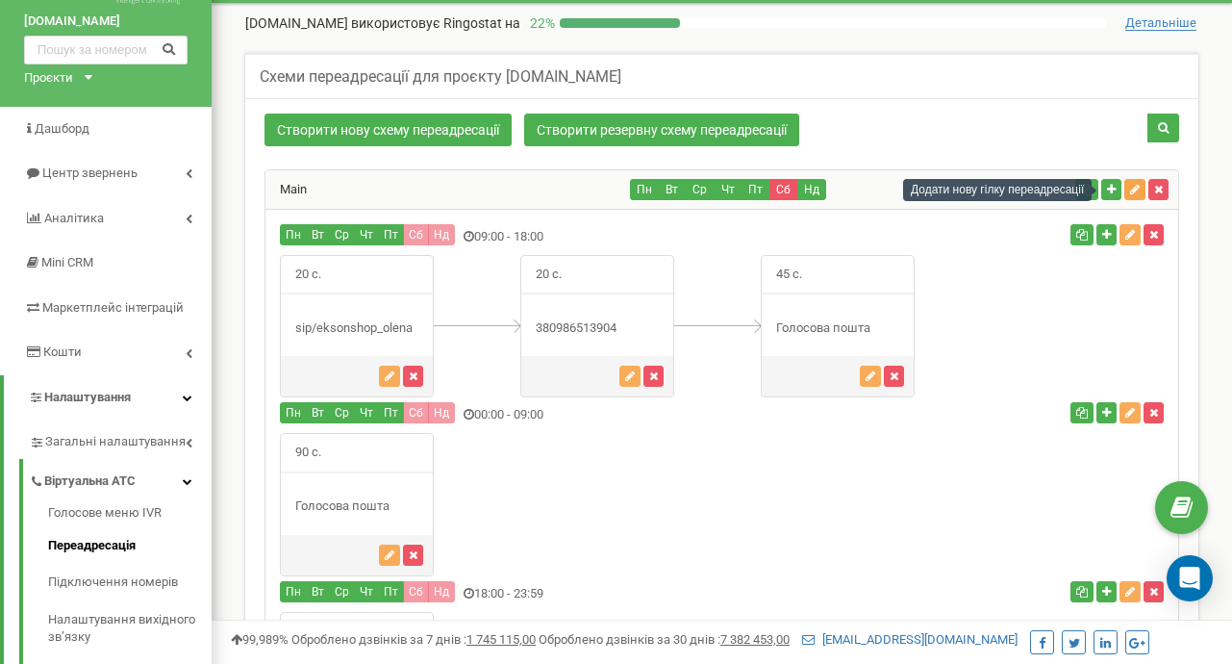
click at [1133, 188] on icon "button" at bounding box center [1135, 190] width 10 height 12
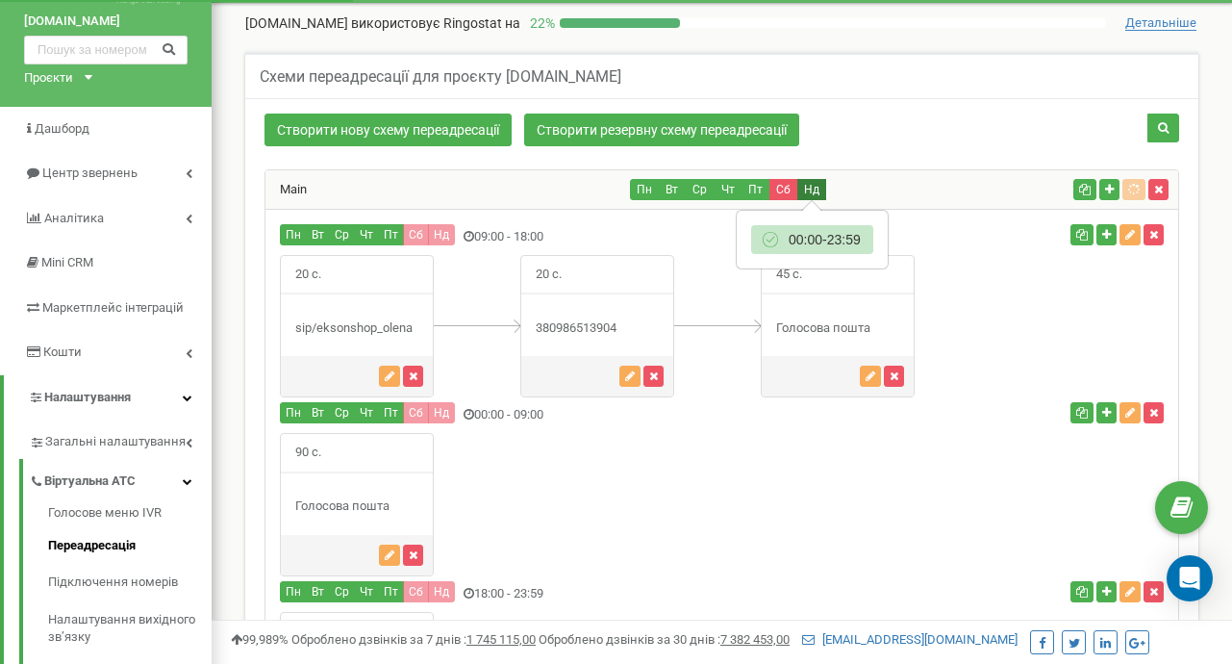
click at [806, 187] on button "Нд" at bounding box center [812, 189] width 29 height 21
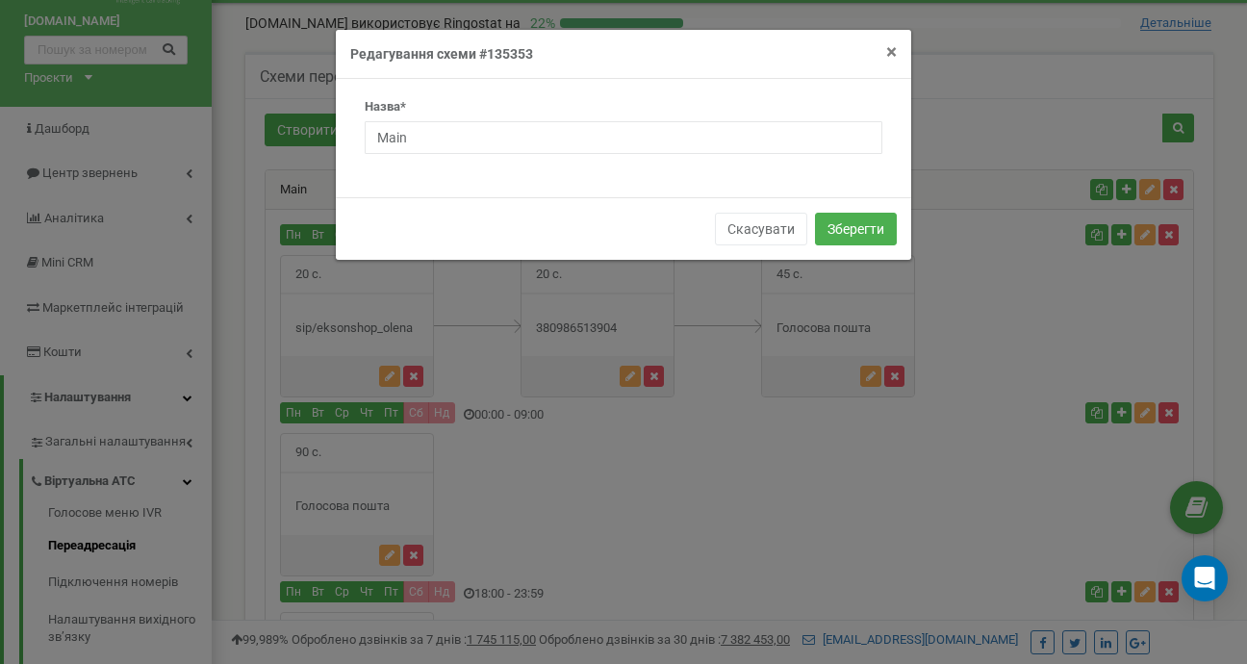
click at [891, 48] on span "×" at bounding box center [891, 51] width 11 height 23
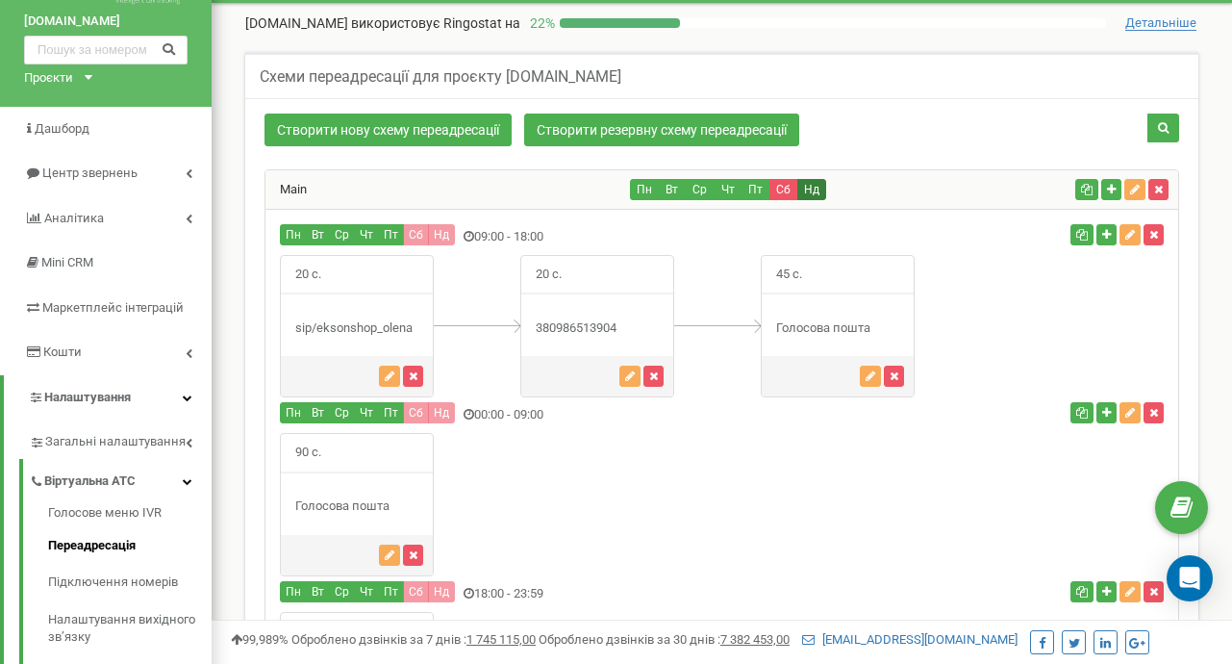
click at [798, 179] on button "Нд" at bounding box center [812, 189] width 29 height 21
click at [791, 182] on button "Сб" at bounding box center [784, 189] width 29 height 21
drag, startPoint x: 782, startPoint y: 184, endPoint x: 793, endPoint y: 184, distance: 10.6
click at [793, 184] on button "Сб" at bounding box center [784, 189] width 29 height 21
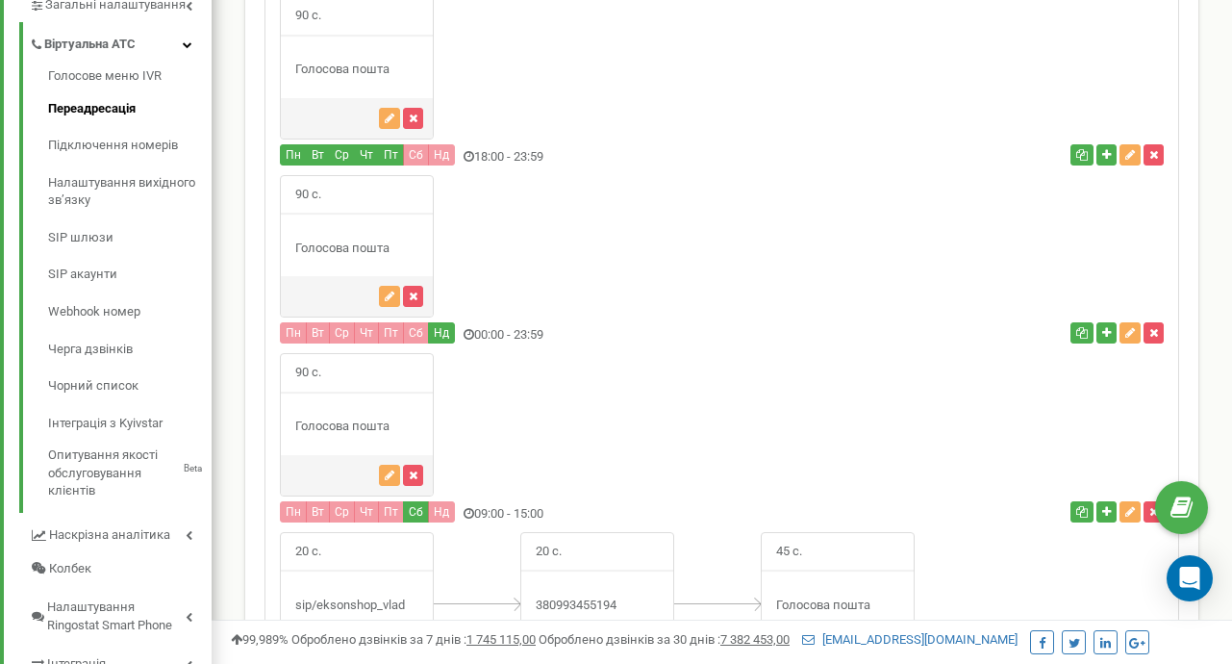
scroll to position [474, 0]
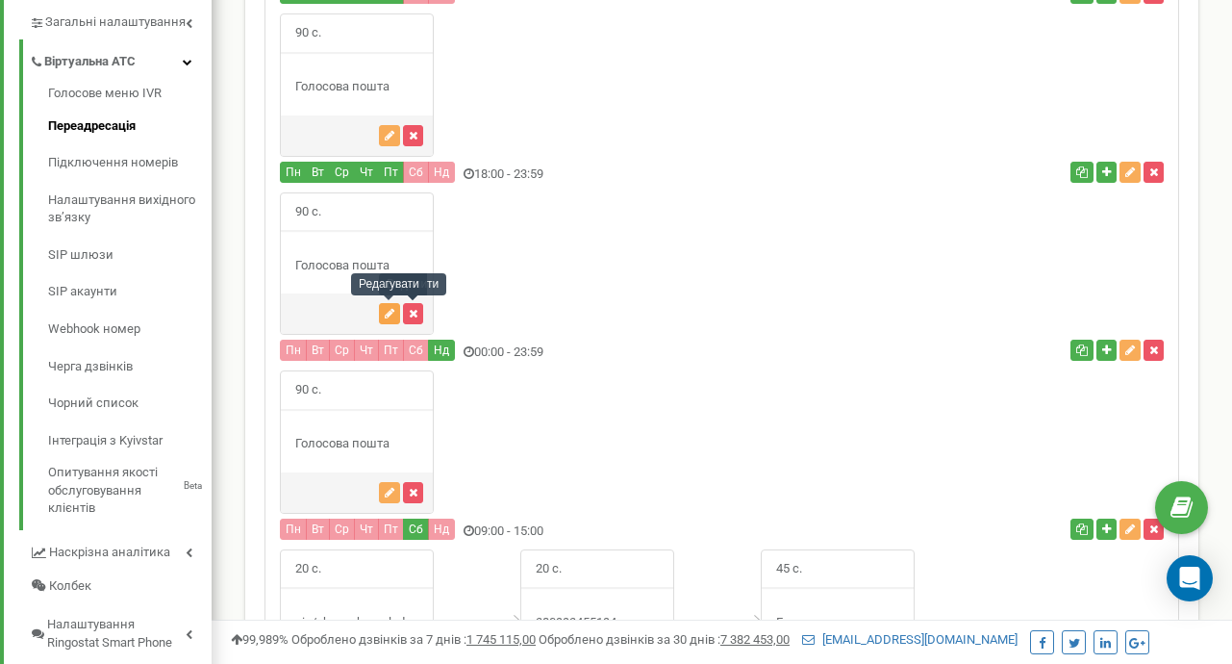
click at [391, 314] on icon "button" at bounding box center [390, 314] width 10 height 12
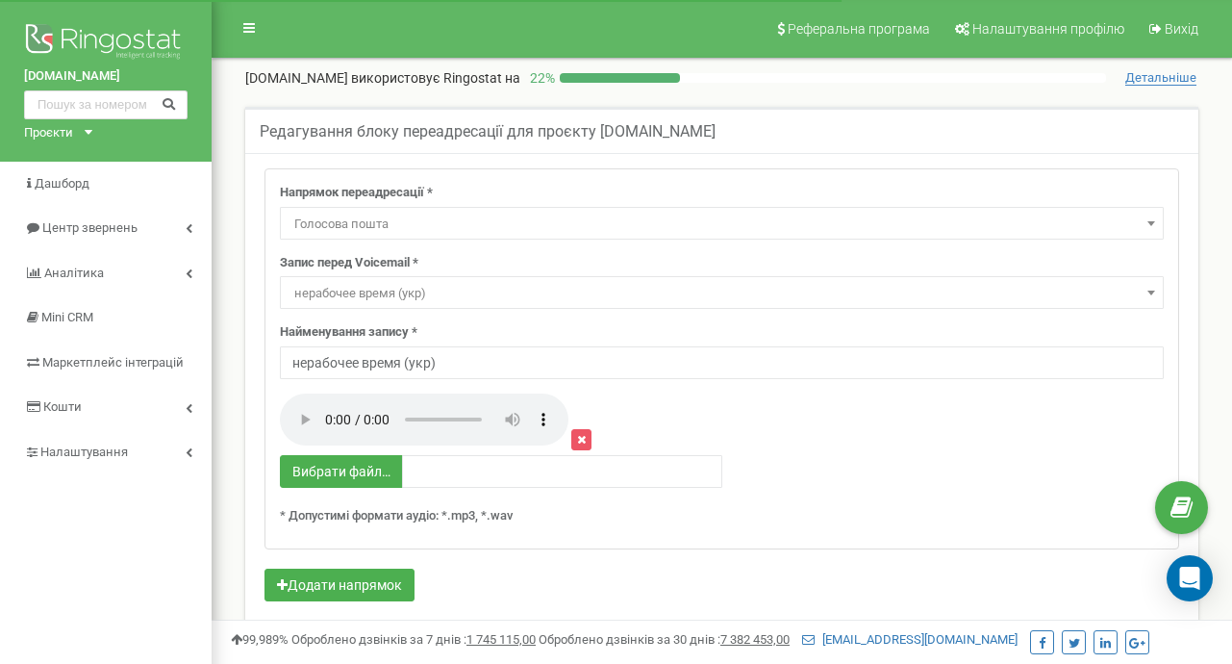
select select "Voicemail"
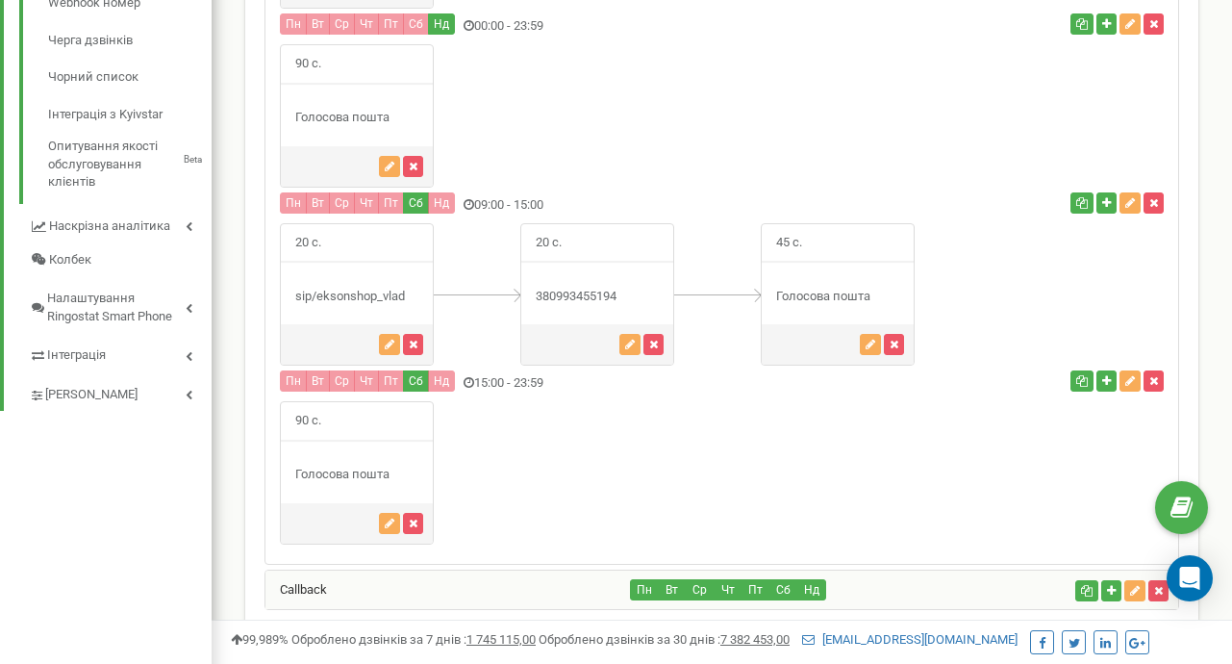
scroll to position [808, 0]
